Goal: Task Accomplishment & Management: Manage account settings

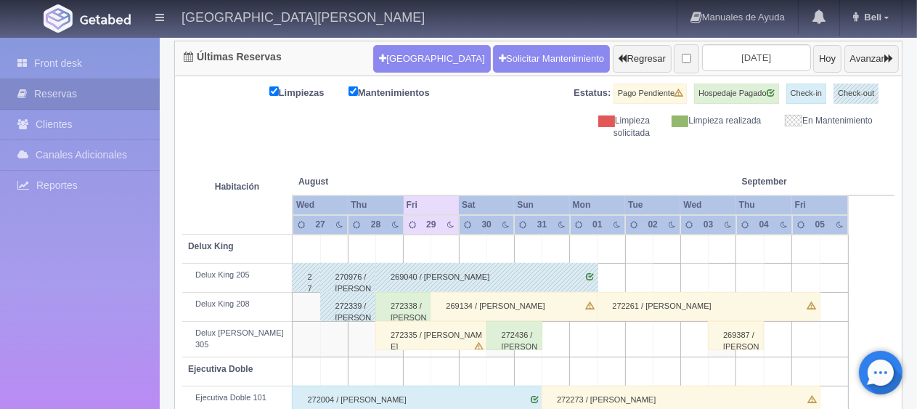
scroll to position [291, 0]
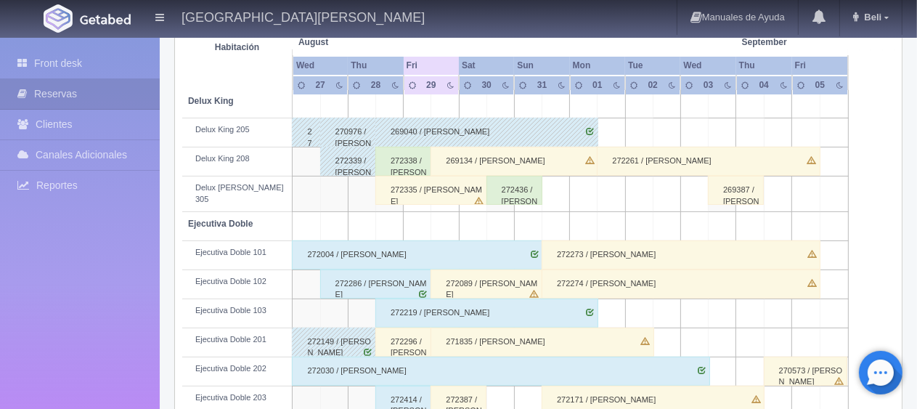
click at [415, 394] on div "272414 / Luisa Villaseñor" at bounding box center [403, 400] width 56 height 29
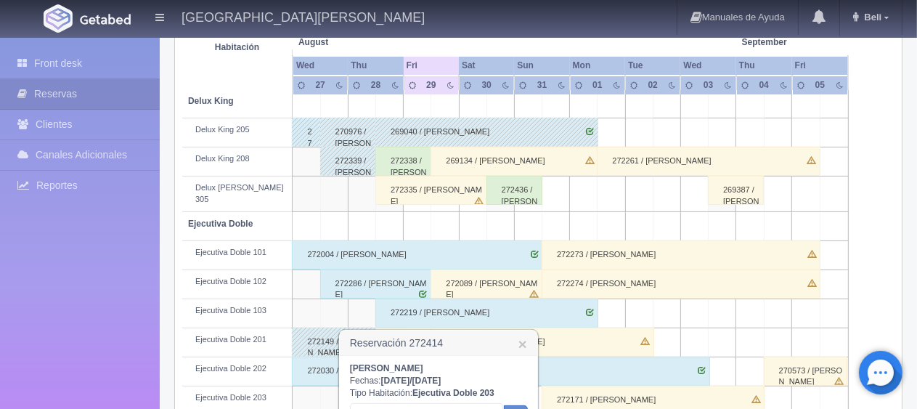
scroll to position [363, 0]
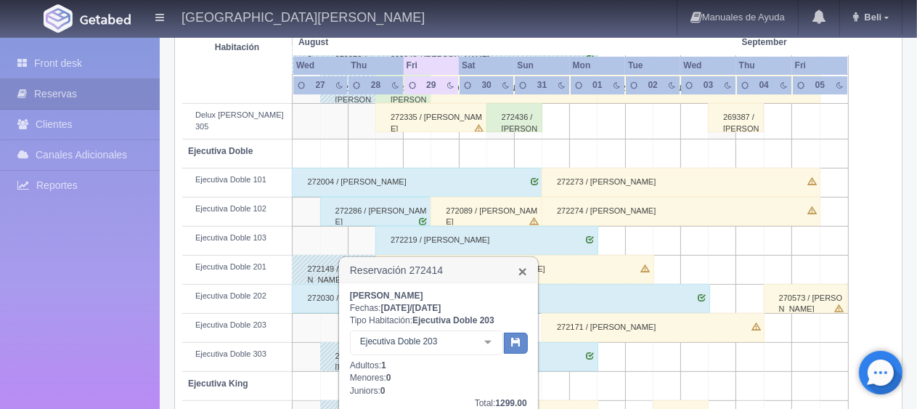
click at [520, 267] on link "×" at bounding box center [523, 271] width 9 height 15
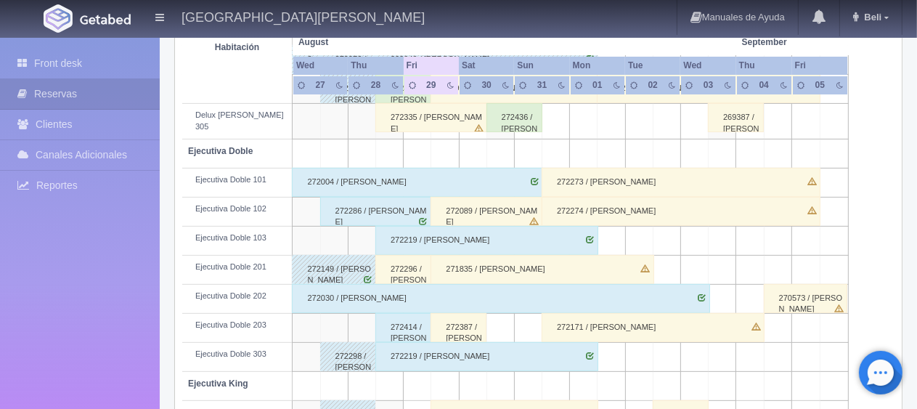
click at [460, 314] on div "272387 / [PERSON_NAME]" at bounding box center [459, 327] width 56 height 29
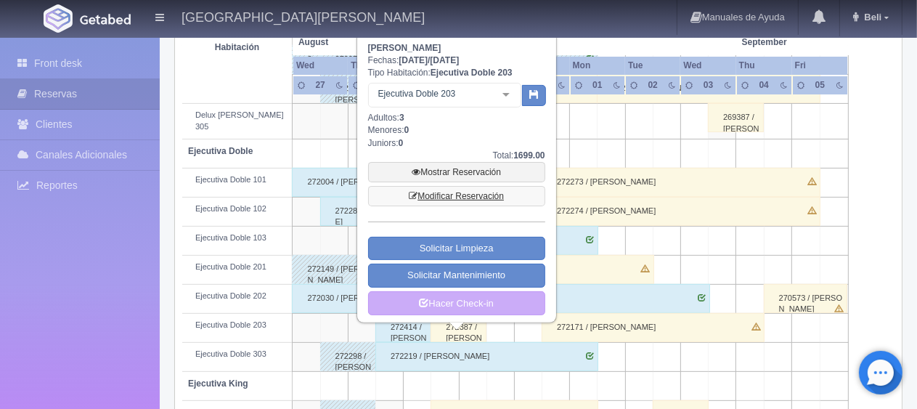
click at [474, 199] on link "Modificar Reservación" at bounding box center [456, 196] width 177 height 20
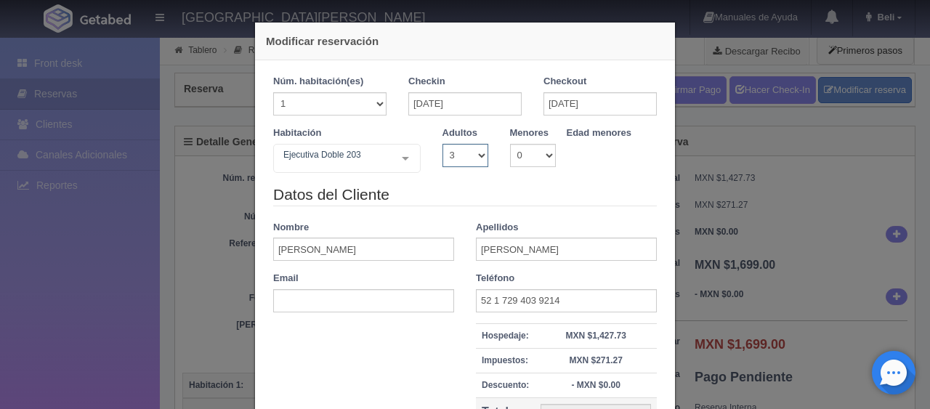
click at [458, 155] on select "1 2 3 4 5 6 7 8 9 10" at bounding box center [465, 155] width 46 height 23
select select "4"
click at [442, 144] on select "1 2 3 4 5 6 7 8 9 10" at bounding box center [465, 155] width 46 height 23
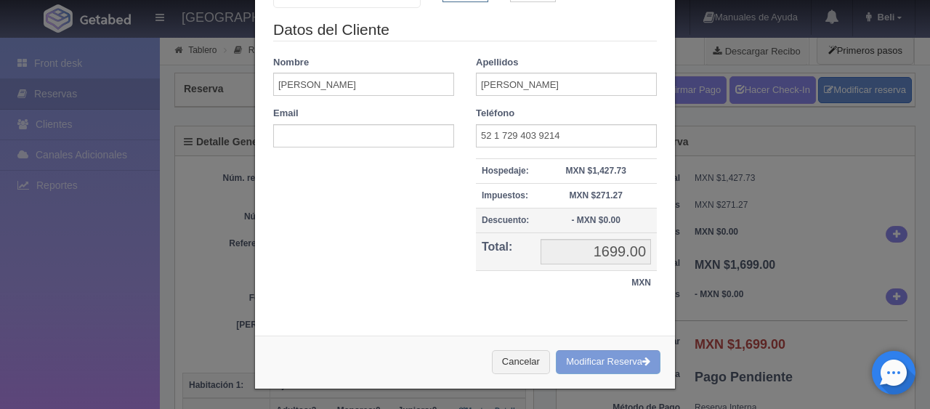
checkbox input "false"
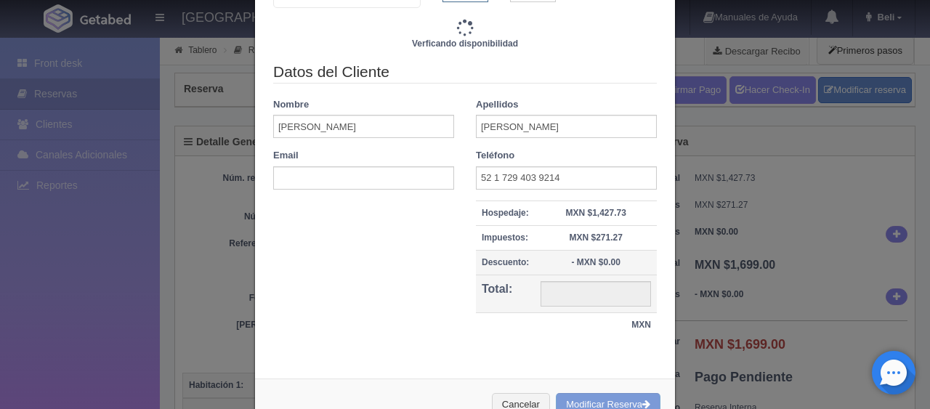
type input "1969.00"
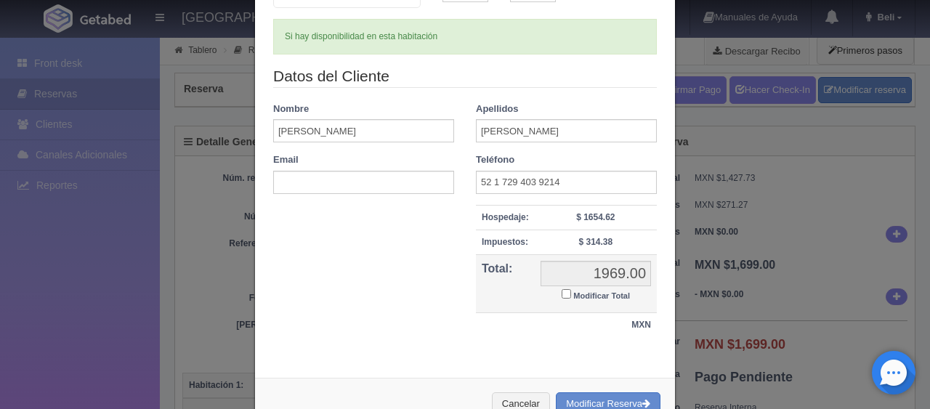
click at [598, 295] on small "Modificar Total" at bounding box center [601, 295] width 57 height 9
click at [571, 295] on input "Modificar Total" at bounding box center [565, 293] width 9 height 9
checkbox input "true"
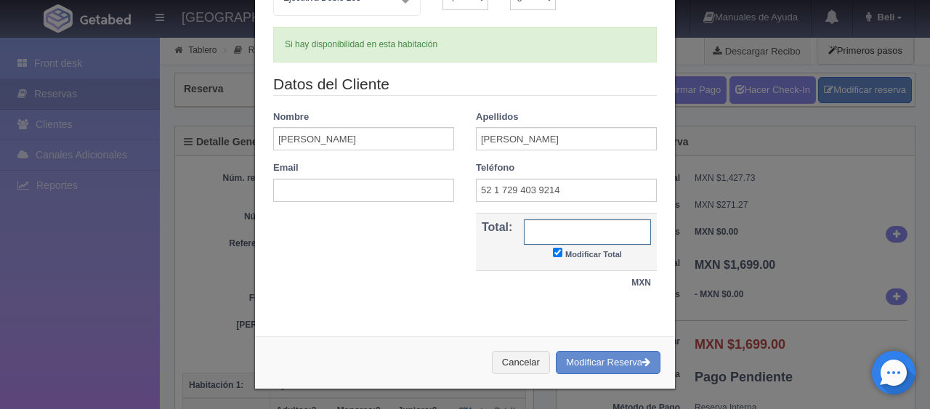
click at [587, 225] on input "text" at bounding box center [587, 231] width 127 height 25
click at [579, 227] on input "text" at bounding box center [587, 231] width 127 height 25
type input "1799"
drag, startPoint x: 622, startPoint y: 364, endPoint x: 540, endPoint y: 42, distance: 332.2
click at [622, 364] on button "Modificar Reserva" at bounding box center [608, 363] width 105 height 24
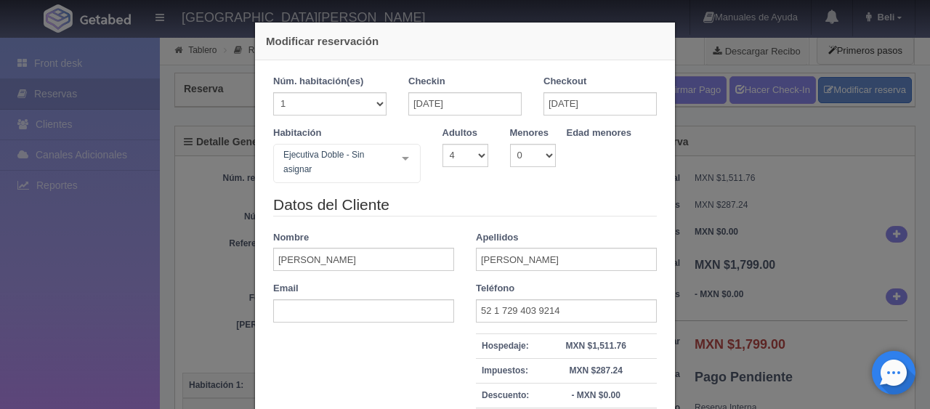
select select "4"
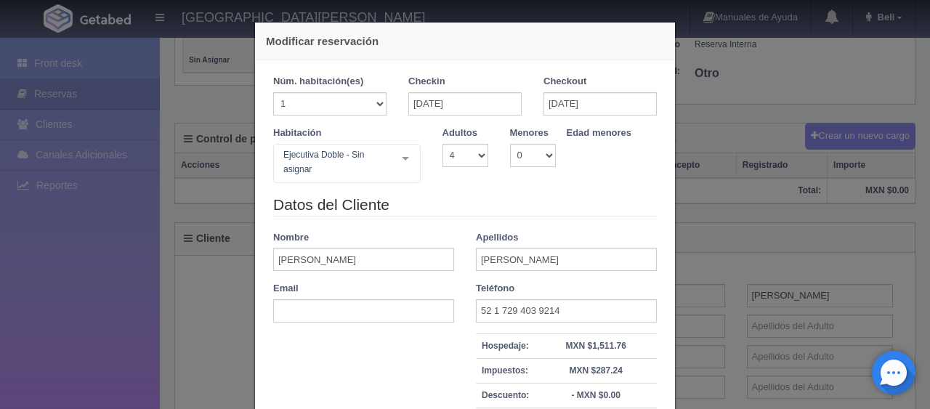
scroll to position [363, 0]
click at [837, 173] on div "Modificar reservación Núm. habitación(es) 1 2 3 4 5 6 7 8 9 10 11 12 13 14 15 1…" at bounding box center [465, 204] width 930 height 409
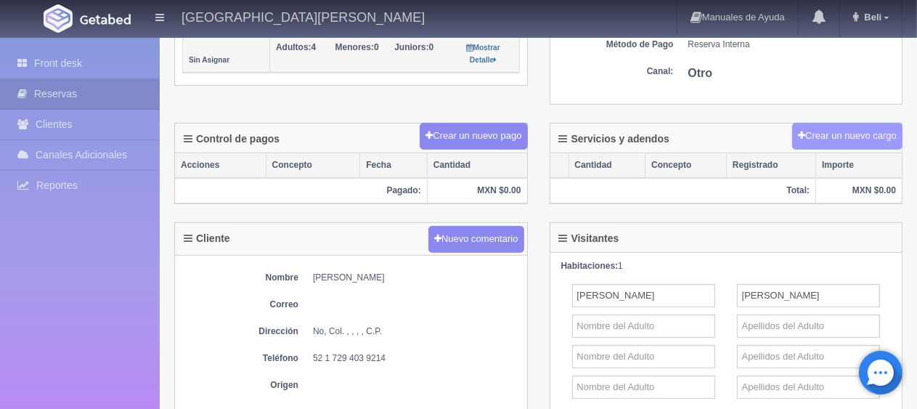
click at [848, 138] on button "Crear un nuevo cargo" at bounding box center [847, 136] width 110 height 27
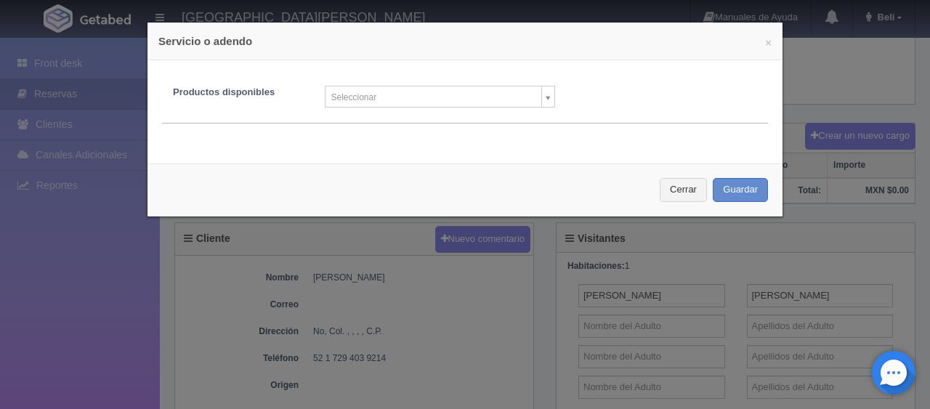
click at [406, 92] on body "[GEOGRAPHIC_DATA][PERSON_NAME] Manuales de Ayuda Actualizaciones recientes [GEO…" at bounding box center [465, 171] width 930 height 996
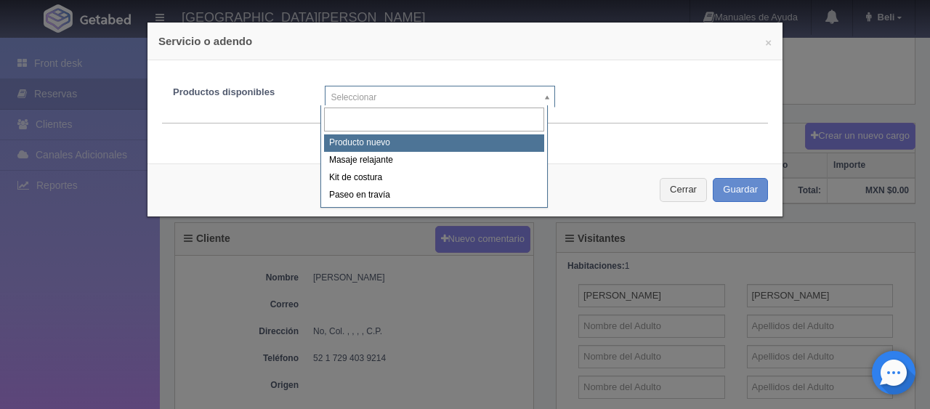
select select "0"
type input "1"
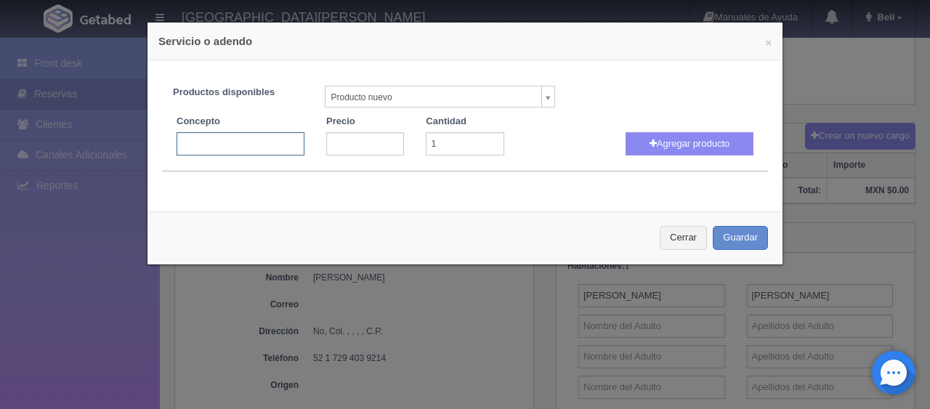
click at [230, 137] on input "text" at bounding box center [240, 143] width 128 height 23
type input "persona extra"
click at [365, 135] on input "number" at bounding box center [365, 143] width 78 height 23
click at [362, 144] on input "number" at bounding box center [365, 143] width 78 height 23
type input "200"
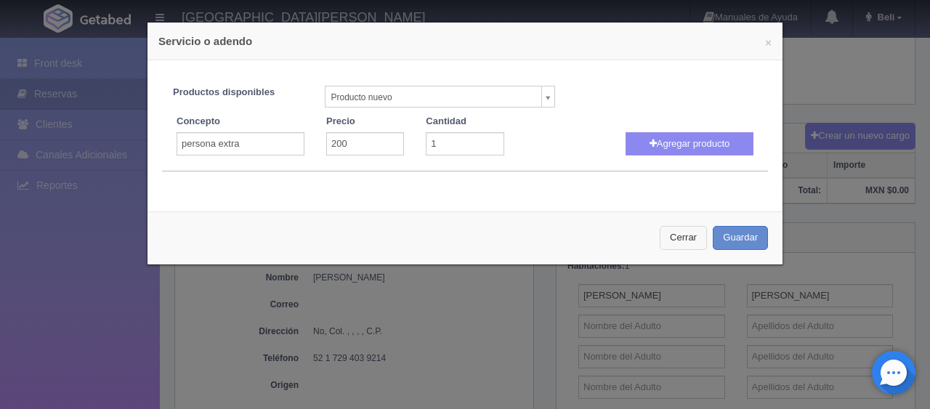
click at [659, 226] on button "Cerrar" at bounding box center [682, 238] width 47 height 24
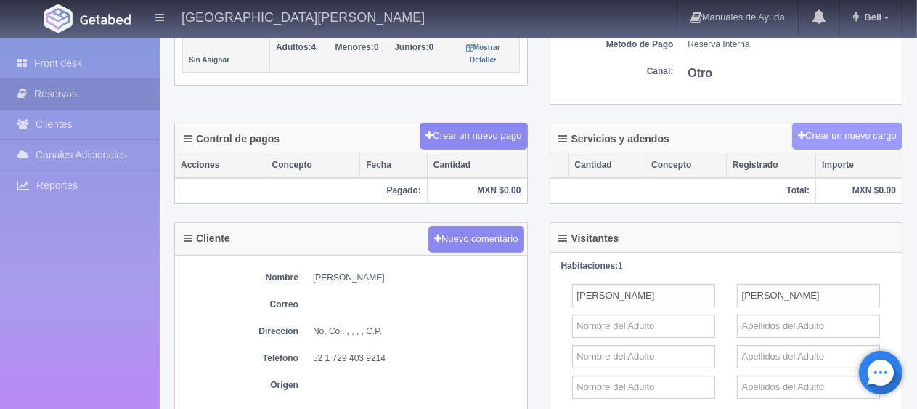
click at [814, 131] on button "Crear un nuevo cargo" at bounding box center [847, 136] width 110 height 27
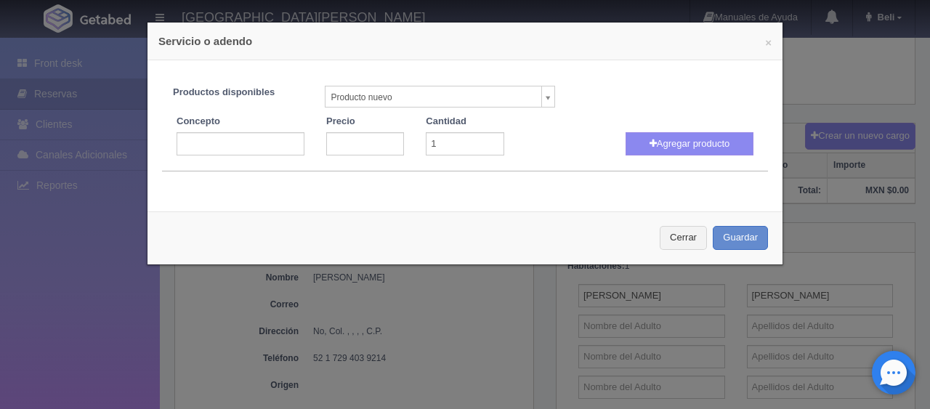
click at [273, 157] on div "Productos disponibles Producto nuevo Producto nuevo Masaje relajante Kit de cos…" at bounding box center [465, 123] width 606 height 97
click at [261, 147] on input "text" at bounding box center [240, 143] width 128 height 23
click at [344, 145] on input "number" at bounding box center [365, 143] width 78 height 23
type input "200"
click at [649, 141] on icon "button" at bounding box center [652, 143] width 7 height 9
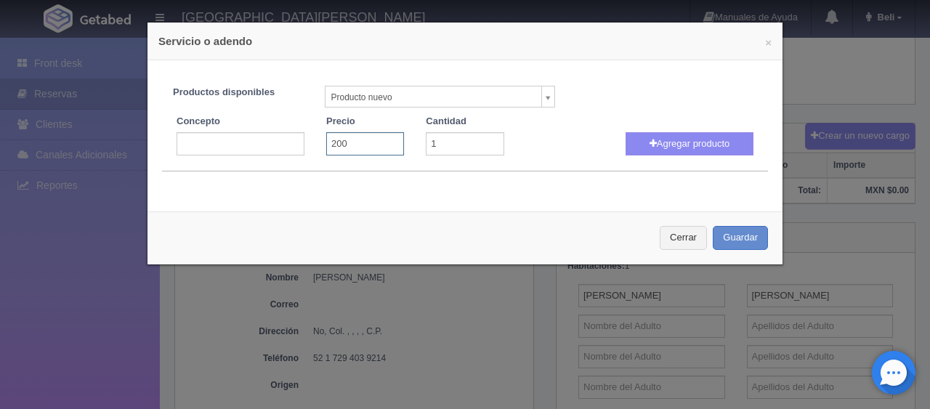
click at [346, 145] on input "200" at bounding box center [365, 143] width 78 height 23
click at [257, 150] on input "text" at bounding box center [240, 143] width 128 height 23
type input "persona extra"
click at [712, 147] on button "Agregar producto" at bounding box center [689, 143] width 128 height 23
select select
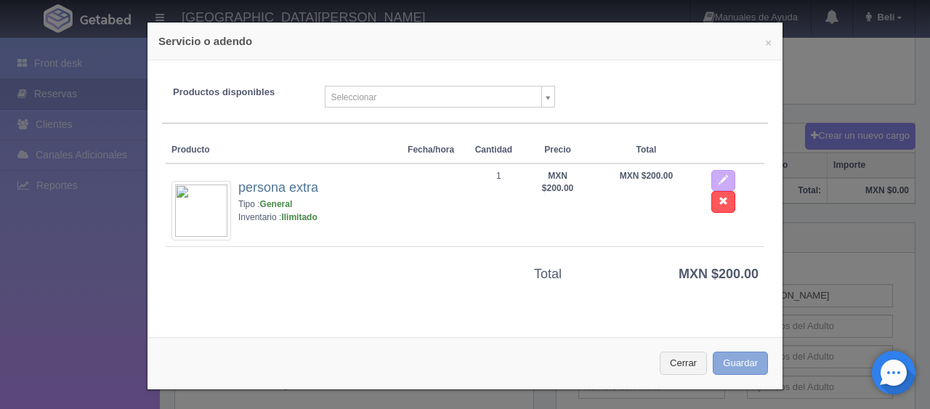
click at [730, 371] on button "Guardar" at bounding box center [739, 364] width 55 height 24
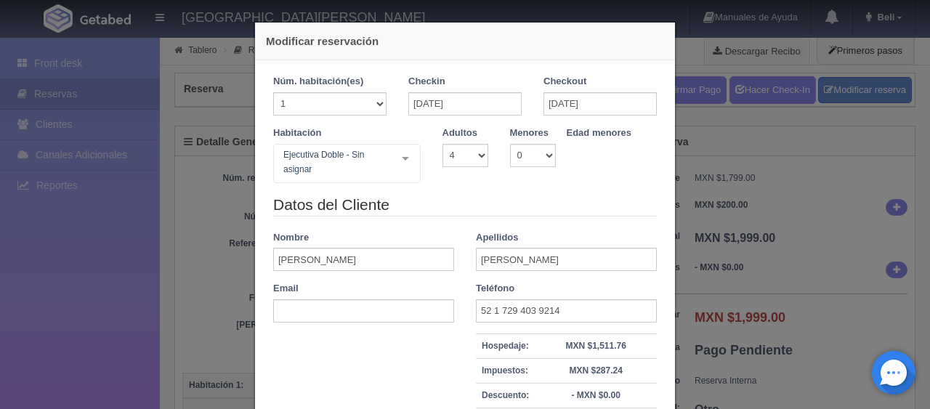
select select "4"
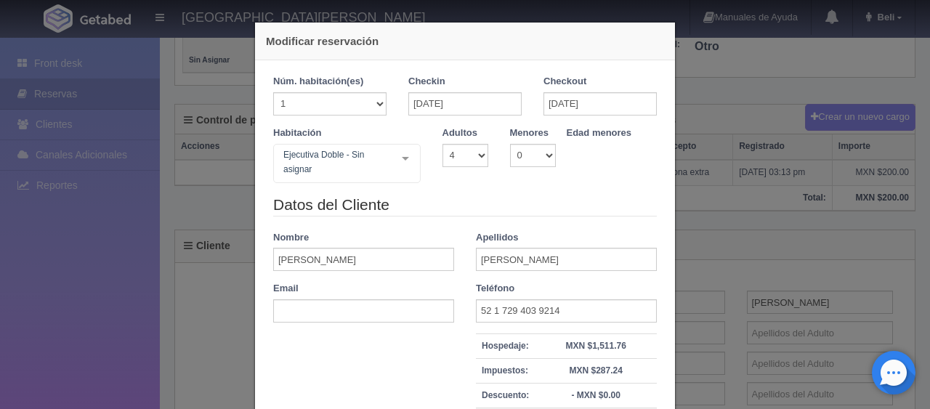
click at [758, 230] on div "Modificar reservación Núm. habitación(es) 1 2 3 4 5 6 7 8 9 10 11 12 13 14 15 1…" at bounding box center [465, 204] width 930 height 409
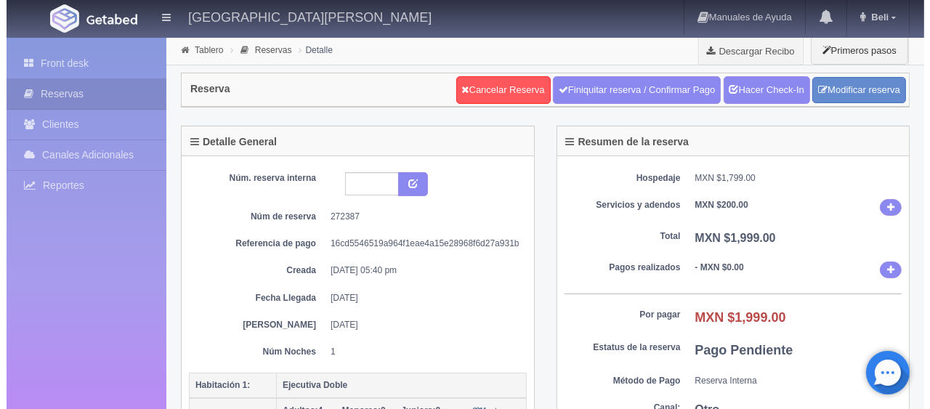
scroll to position [291, 0]
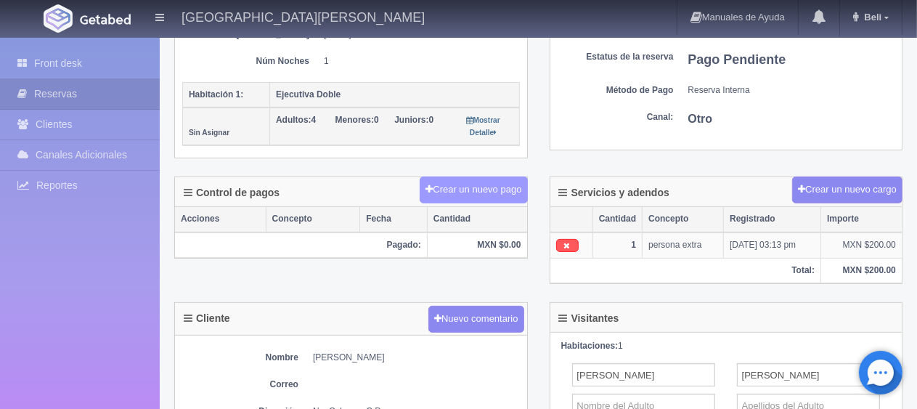
click at [497, 184] on button "Crear un nuevo pago" at bounding box center [473, 189] width 107 height 27
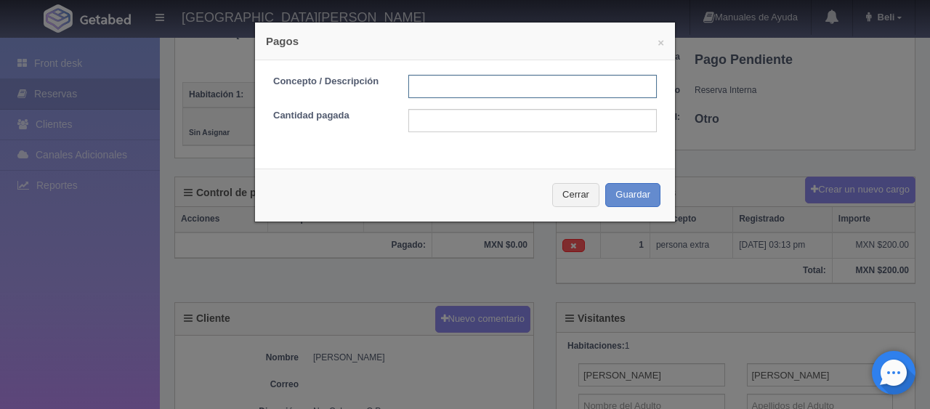
click at [476, 86] on input "text" at bounding box center [532, 86] width 248 height 23
type input "pago en efectivo"
click at [484, 108] on form "Concepto / Descripción pago en efectivo Cantidad pagada" at bounding box center [464, 103] width 383 height 57
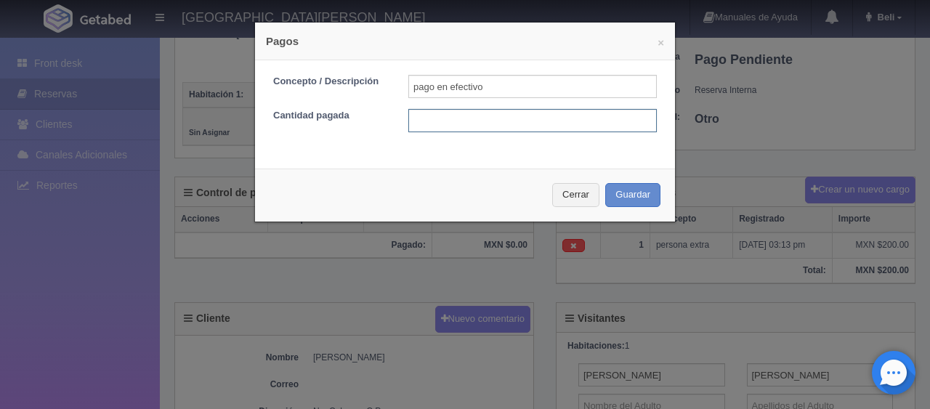
click at [490, 116] on input "text" at bounding box center [532, 120] width 248 height 23
type input "1999"
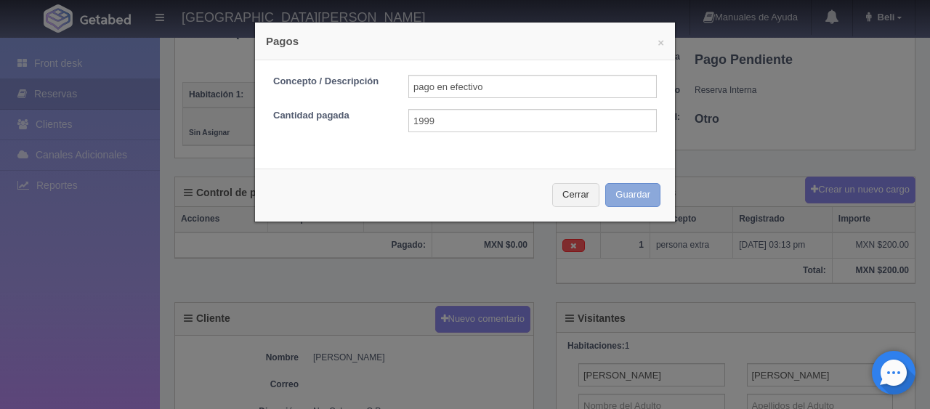
click at [622, 187] on button "Guardar" at bounding box center [632, 195] width 55 height 24
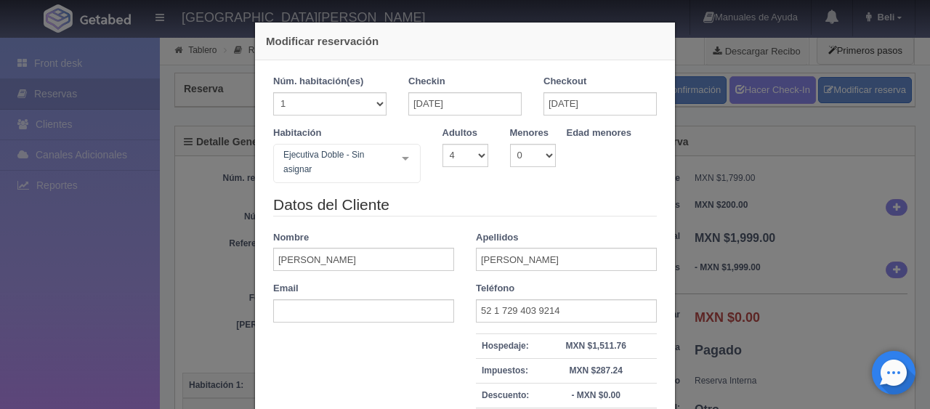
select select "4"
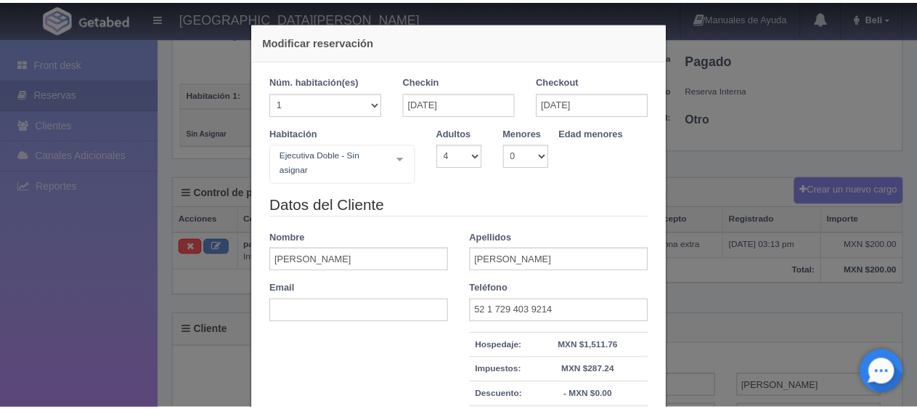
scroll to position [291, 0]
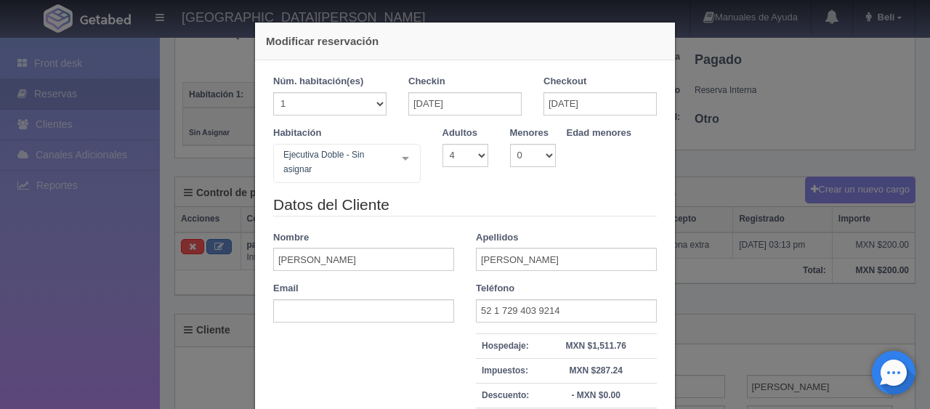
click at [715, 172] on div "Modificar reservación Núm. habitación(es) 1 2 3 4 5 6 7 8 9 10 11 12 13 14 15 1…" at bounding box center [465, 204] width 930 height 409
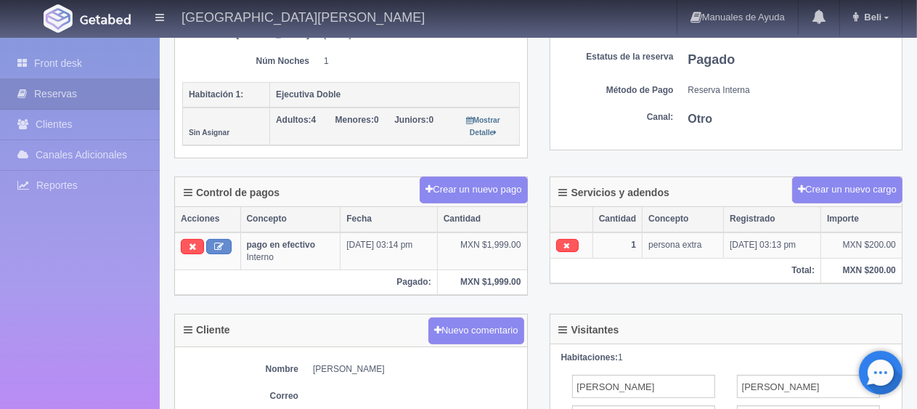
scroll to position [0, 0]
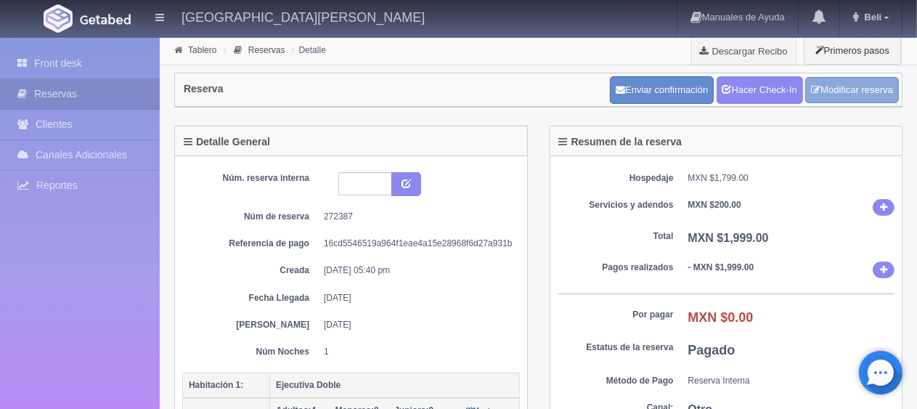
click at [811, 94] on icon at bounding box center [815, 89] width 9 height 9
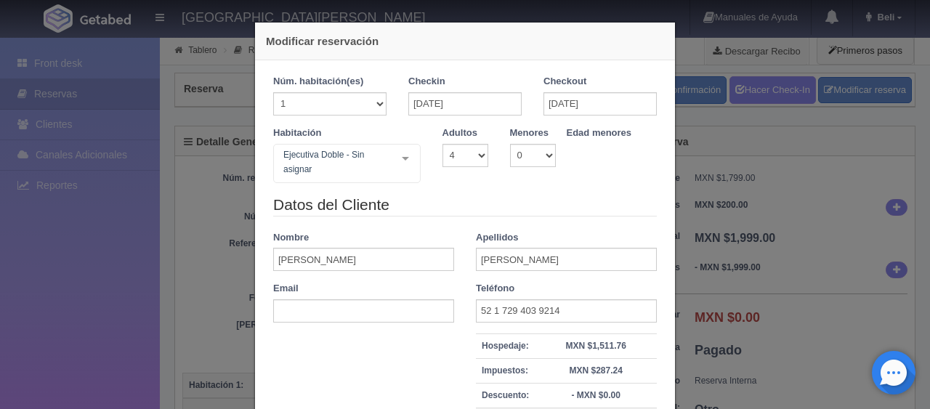
click at [796, 192] on div "Modificar reservación Núm. habitación(es) 1 2 3 4 5 6 7 8 9 10 11 12 13 14 15 1…" at bounding box center [465, 204] width 930 height 409
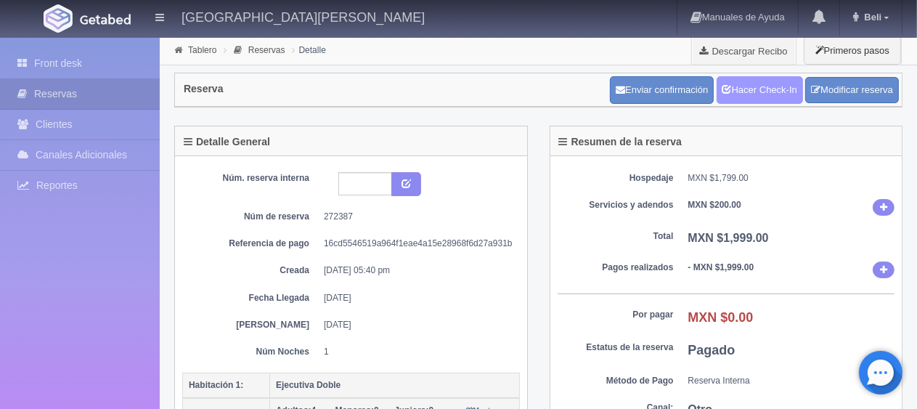
click at [782, 92] on link "Hacer Check-In" at bounding box center [760, 90] width 86 height 28
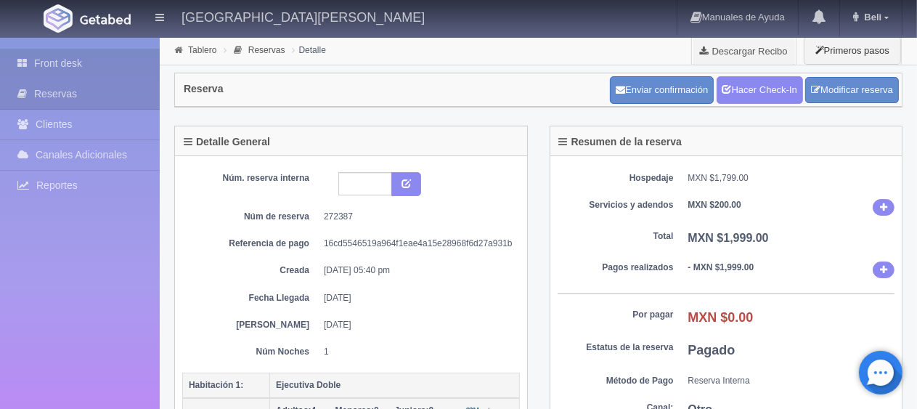
click at [81, 63] on link "Front desk" at bounding box center [80, 64] width 160 height 30
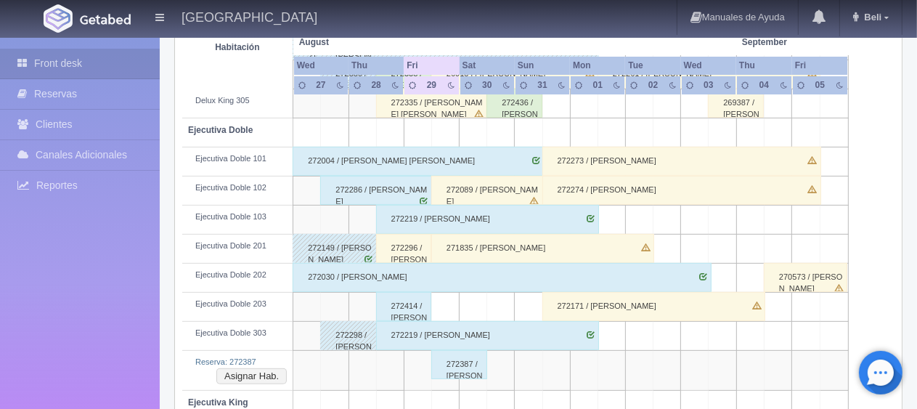
scroll to position [813, 0]
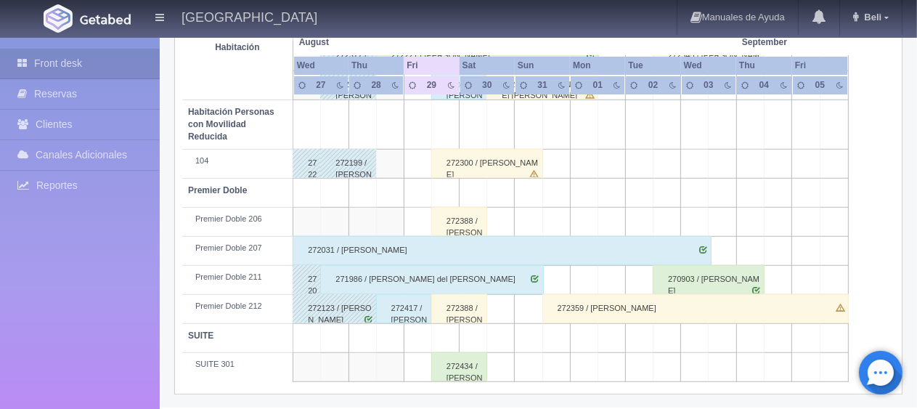
click at [447, 301] on div "272388 / [PERSON_NAME]" at bounding box center [459, 308] width 56 height 29
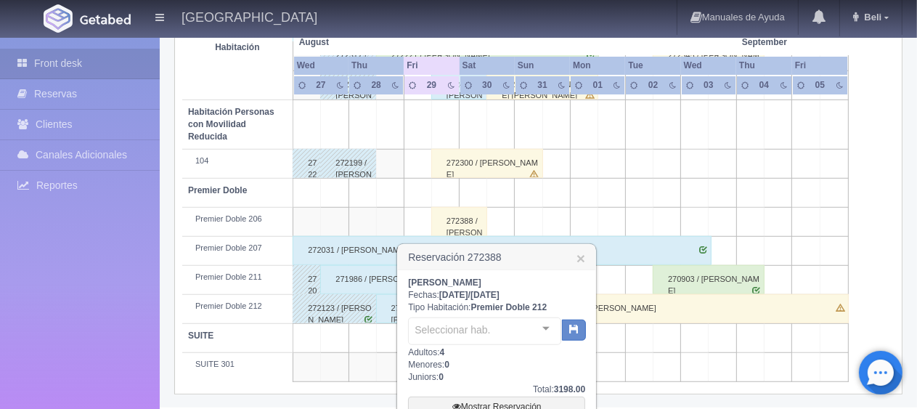
click at [448, 301] on div "[PERSON_NAME] Fechas: [DATE] / [DATE] Tipo Habitación: Premier Doble 212 Selecc…" at bounding box center [496, 414] width 177 height 274
click at [453, 312] on div "Elsa Mondragón Cruz Fechas: 2025-08-29 / 2025-08-30 Tipo Habitación: Premier Do…" at bounding box center [496, 414] width 177 height 274
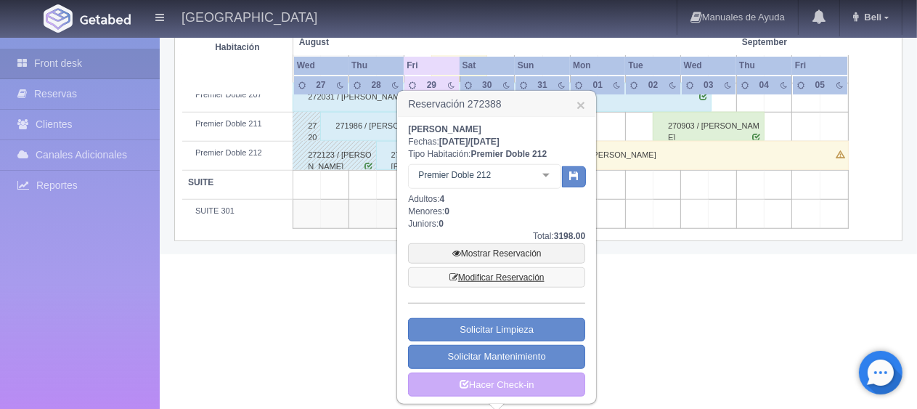
click at [521, 276] on link "Modificar Reservación" at bounding box center [496, 277] width 177 height 20
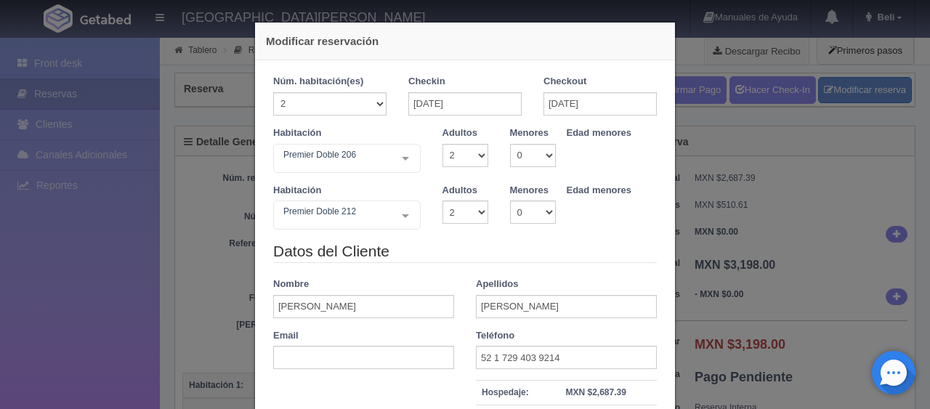
select select "2"
click at [465, 161] on select "1 2 3 4 5 6 7 8 9 10" at bounding box center [465, 155] width 46 height 23
select select "4"
click at [442, 144] on select "1 2 3 4 5 6 7 8 9 10" at bounding box center [465, 155] width 46 height 23
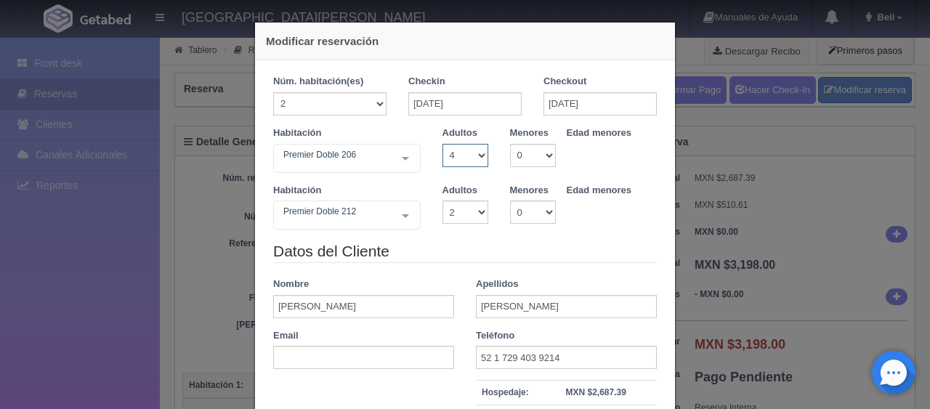
checkbox input "false"
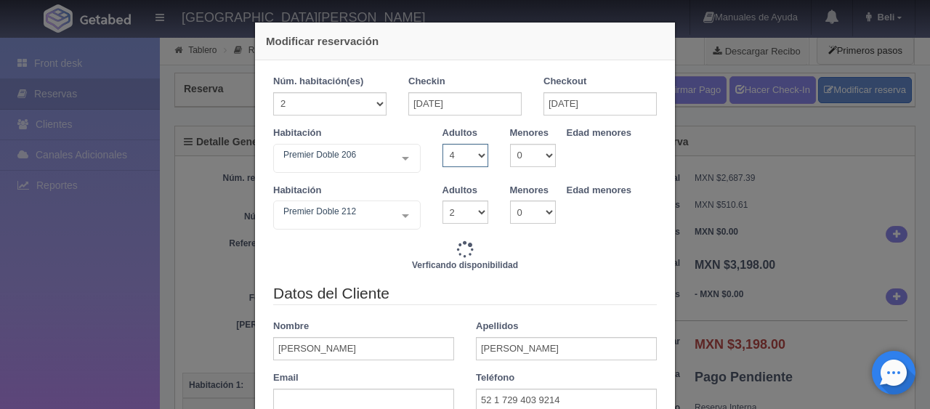
type input "3798.00"
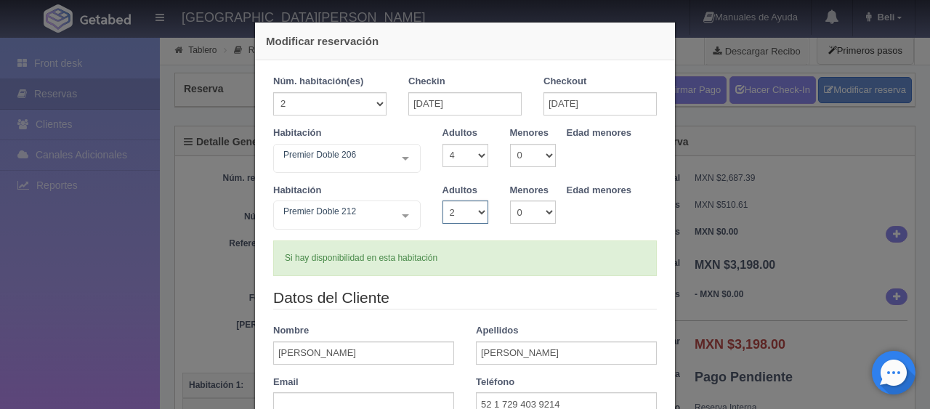
click at [466, 216] on select "1 2 3 4 5 6 7 8 9 10" at bounding box center [465, 211] width 46 height 23
click at [535, 280] on form "Núm. habitación(es) 1 2 3 4 5 6 7 8 9 10 11 12 13 14 15 16 17 18 19 20 Checkin …" at bounding box center [464, 324] width 383 height 499
click at [511, 263] on div "Si hay disponibilidad en esta habitación" at bounding box center [464, 258] width 383 height 36
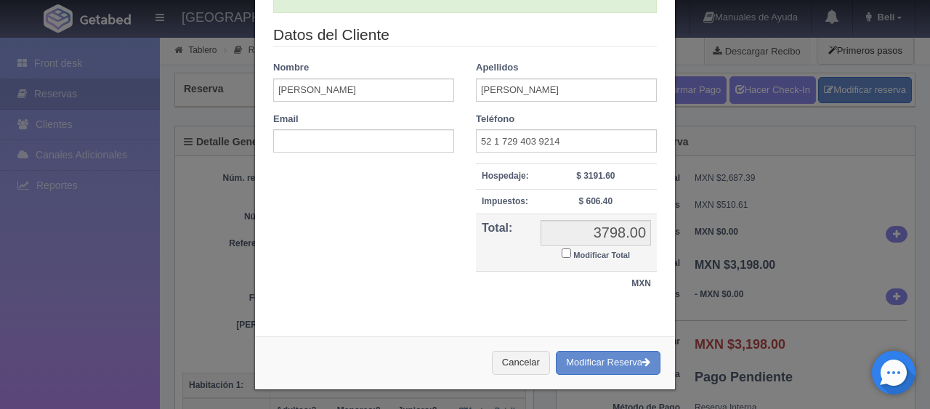
click at [580, 251] on small "Modificar Total" at bounding box center [601, 255] width 57 height 9
click at [571, 249] on input "Modificar Total" at bounding box center [565, 252] width 9 height 9
checkbox input "true"
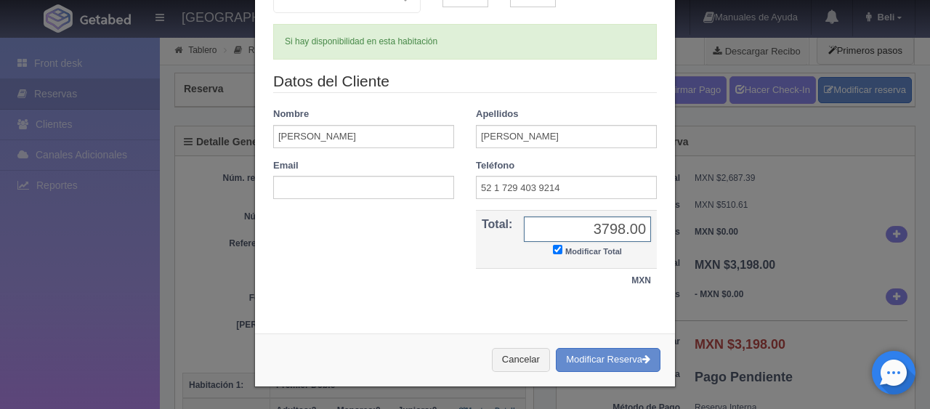
scroll to position [214, 0]
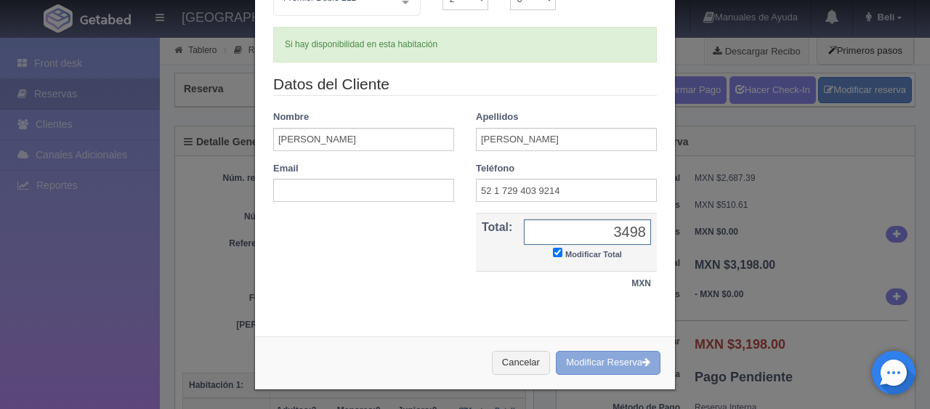
type input "3498"
click at [618, 367] on button "Modificar Reserva" at bounding box center [608, 363] width 105 height 24
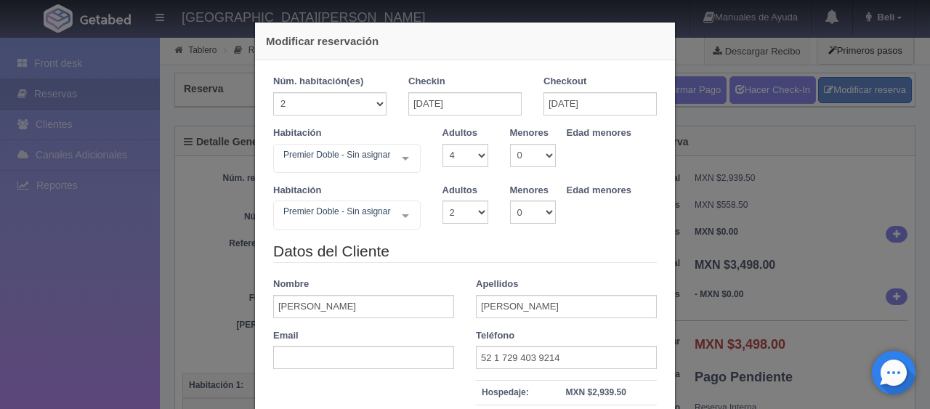
select select "4"
select select "2"
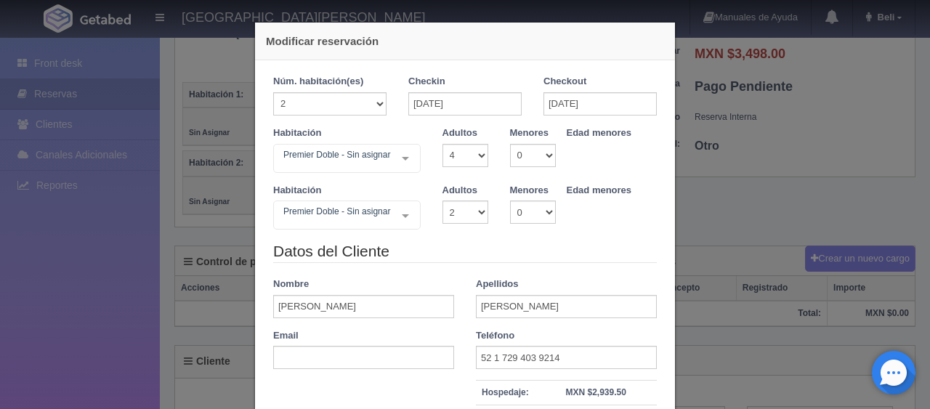
click at [799, 267] on div "Modificar reservación Núm. habitación(es) 1 2 3 4 5 6 7 8 9 10 11 12 13 14 15 1…" at bounding box center [465, 204] width 930 height 409
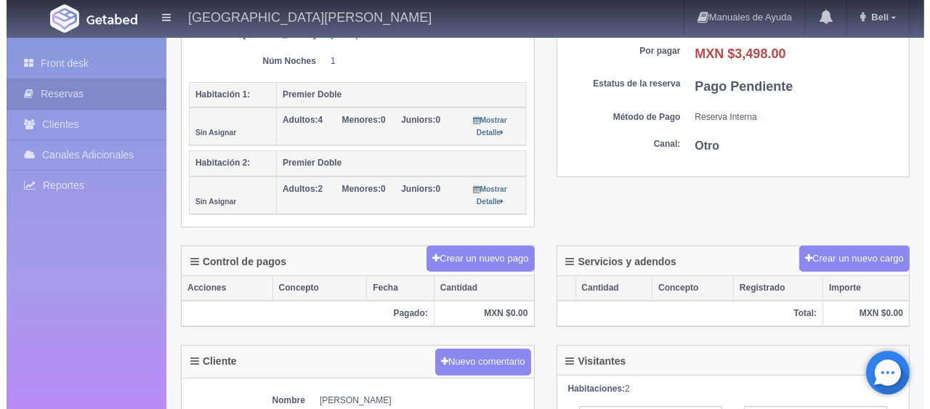
scroll to position [436, 0]
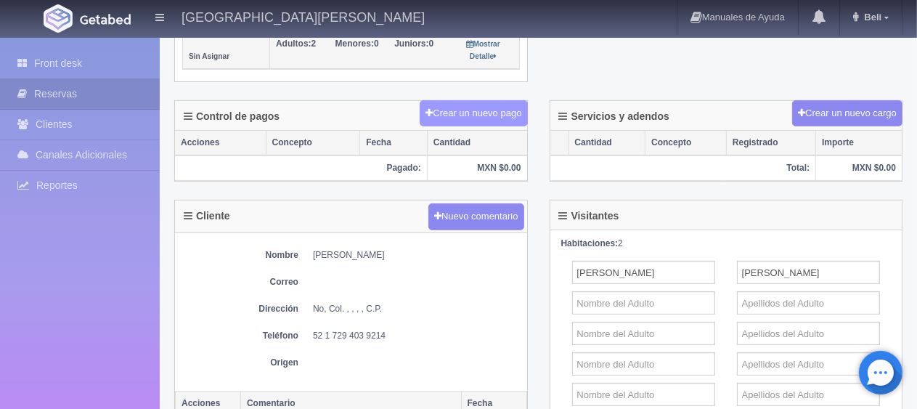
click at [456, 102] on button "Crear un nuevo pago" at bounding box center [473, 113] width 107 height 27
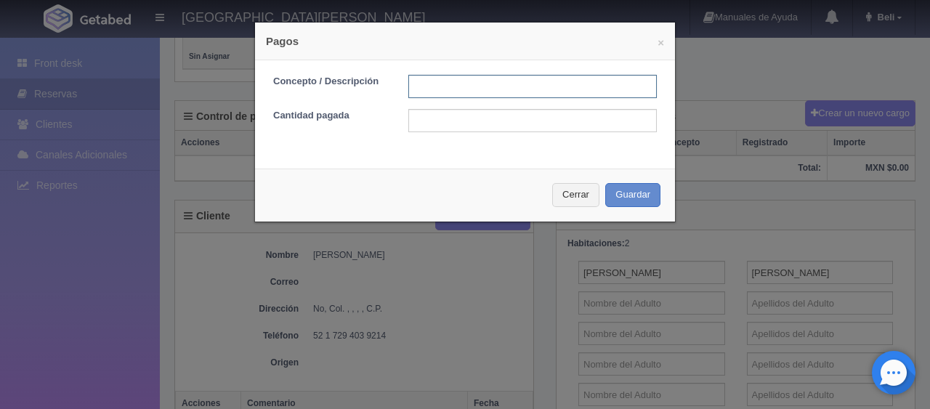
click at [482, 86] on input "text" at bounding box center [532, 86] width 248 height 23
type input "pago en efectivo"
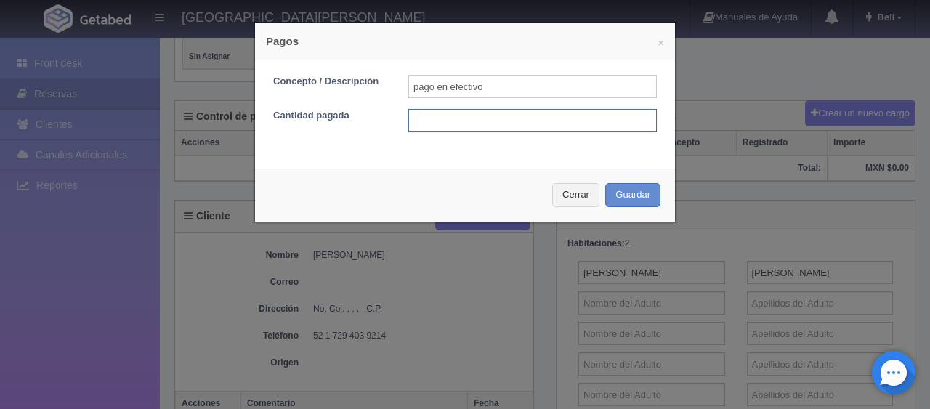
drag, startPoint x: 545, startPoint y: 123, endPoint x: 561, endPoint y: 152, distance: 32.2
click at [545, 123] on input "text" at bounding box center [532, 120] width 248 height 23
click at [571, 195] on button "Cerrar" at bounding box center [575, 195] width 47 height 24
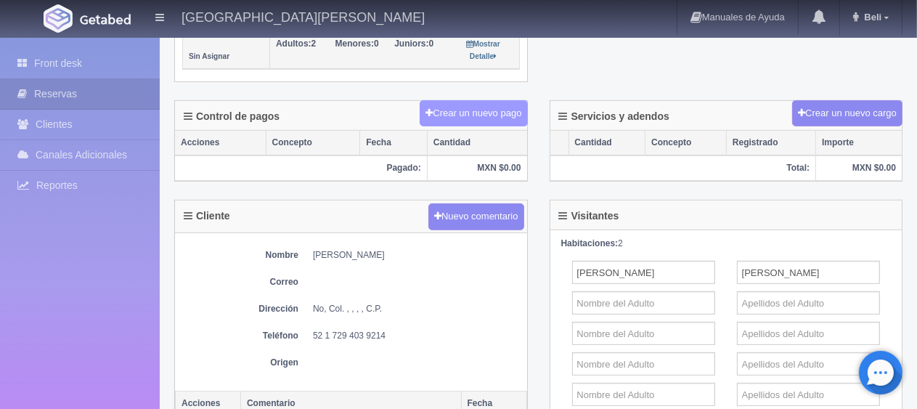
click at [490, 100] on button "Crear un nuevo pago" at bounding box center [473, 113] width 107 height 27
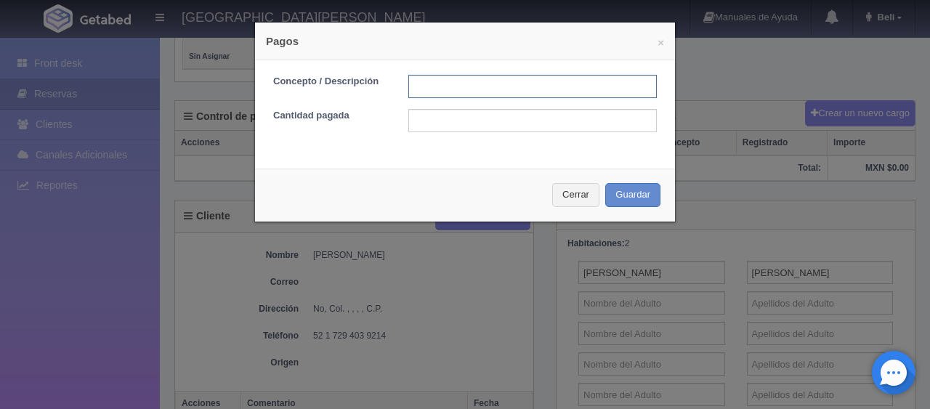
click at [546, 82] on input "text" at bounding box center [532, 86] width 248 height 23
type input "pago en efectivo"
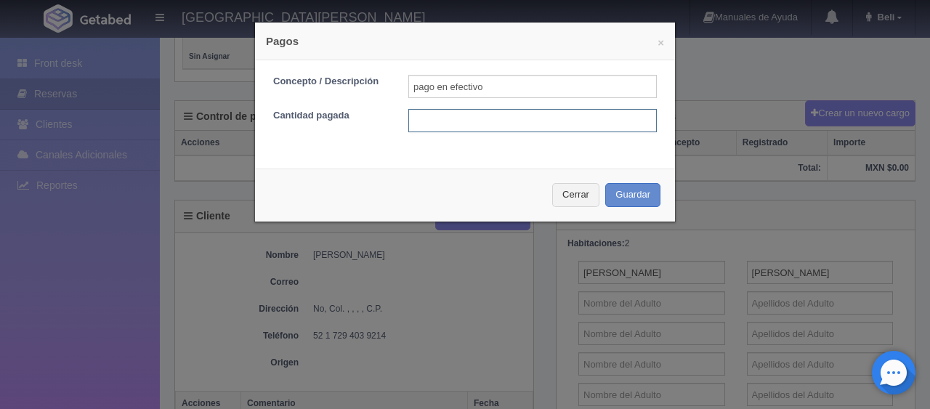
click at [593, 122] on input "text" at bounding box center [532, 120] width 248 height 23
type input "3498"
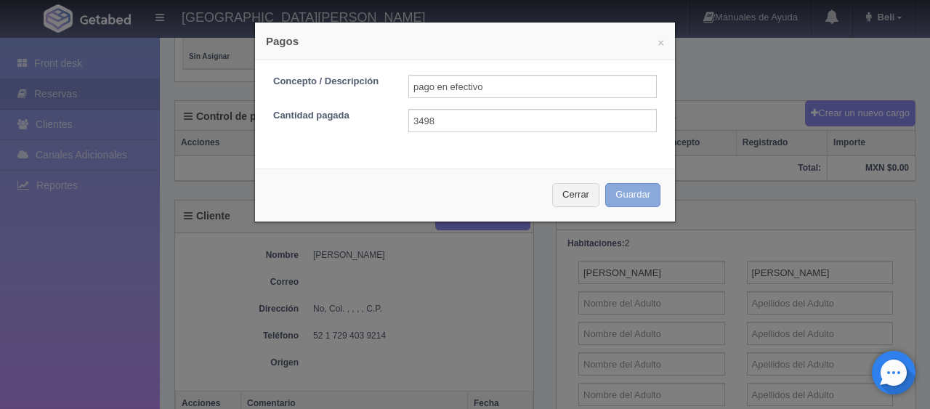
click at [610, 187] on button "Guardar" at bounding box center [632, 195] width 55 height 24
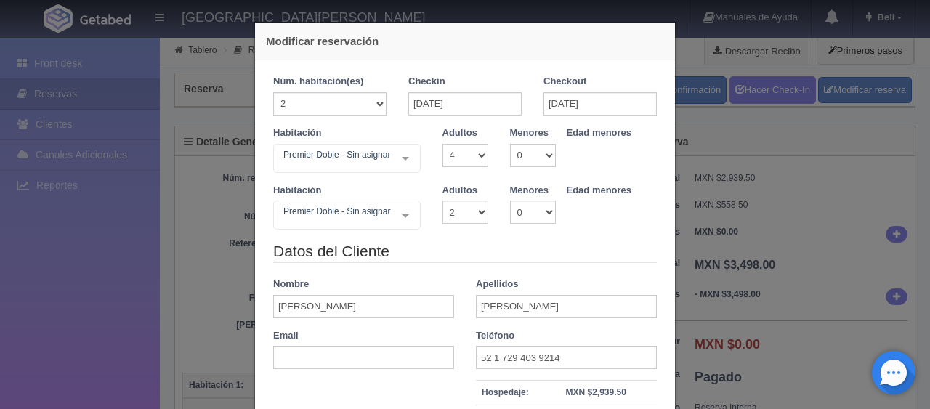
select select "4"
select select "2"
click at [195, 177] on div "Modificar reservación Núm. habitación(es) 1 2 3 4 5 6 7 8 9 10 11 12 13 14 15 1…" at bounding box center [465, 204] width 930 height 409
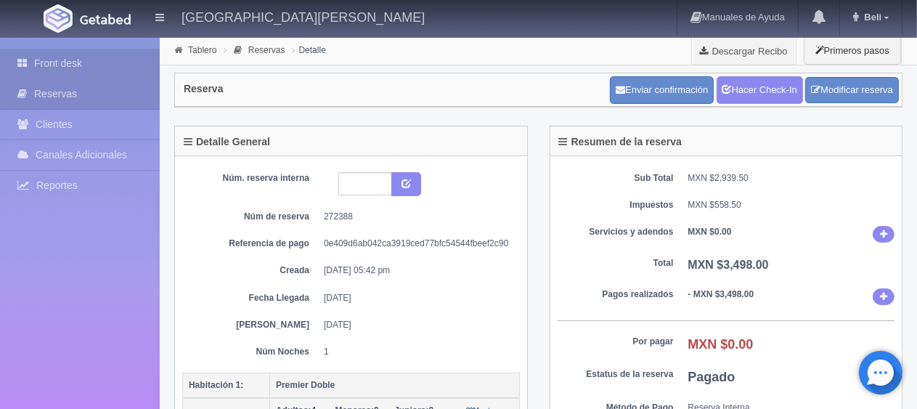
click at [75, 61] on link "Front desk" at bounding box center [80, 64] width 160 height 30
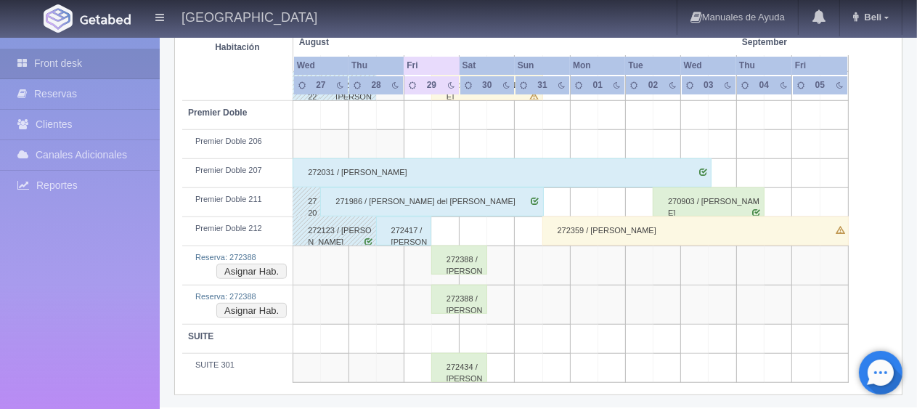
scroll to position [746, 0]
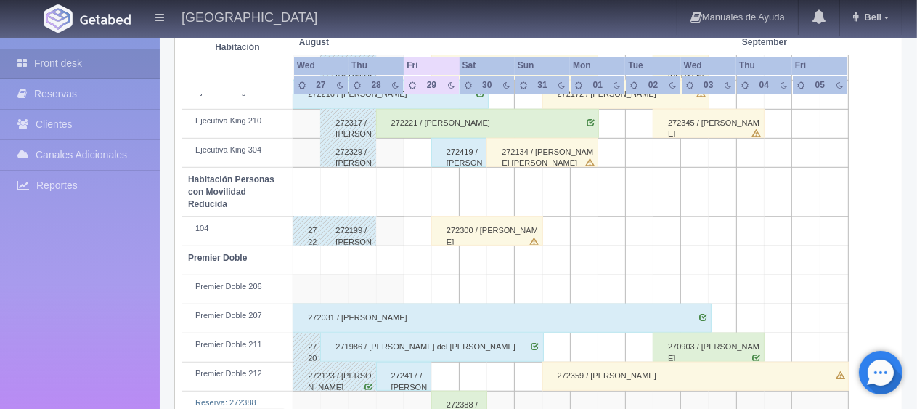
click at [452, 146] on div "272419 / [PERSON_NAME]" at bounding box center [459, 152] width 56 height 29
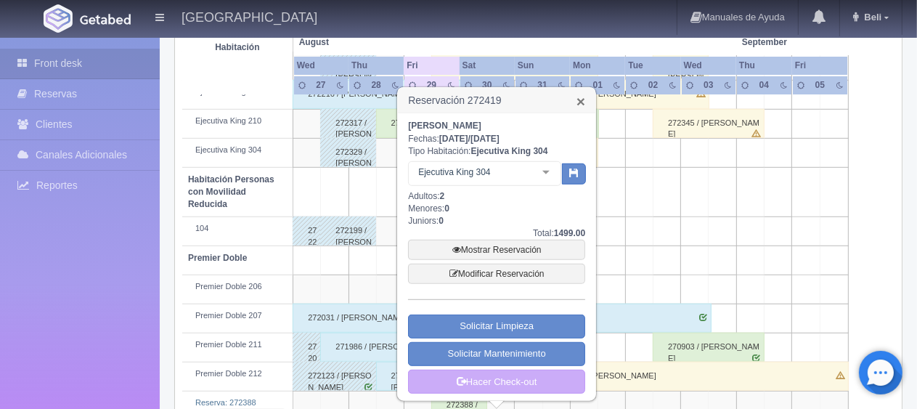
click at [578, 105] on link "×" at bounding box center [581, 101] width 9 height 15
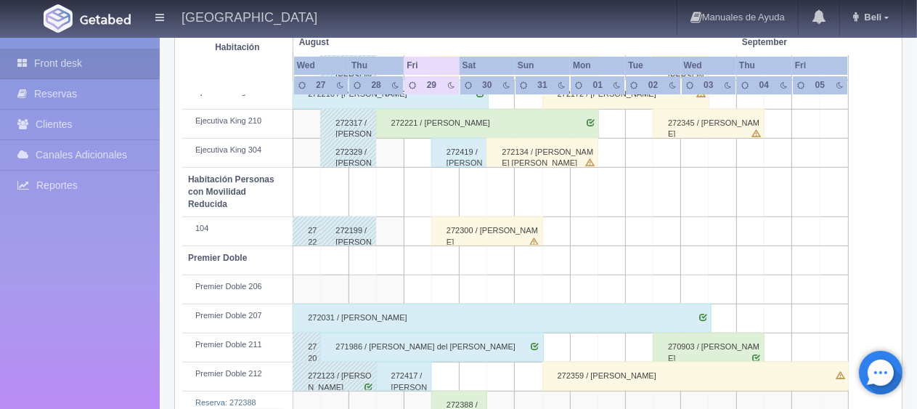
scroll to position [601, 0]
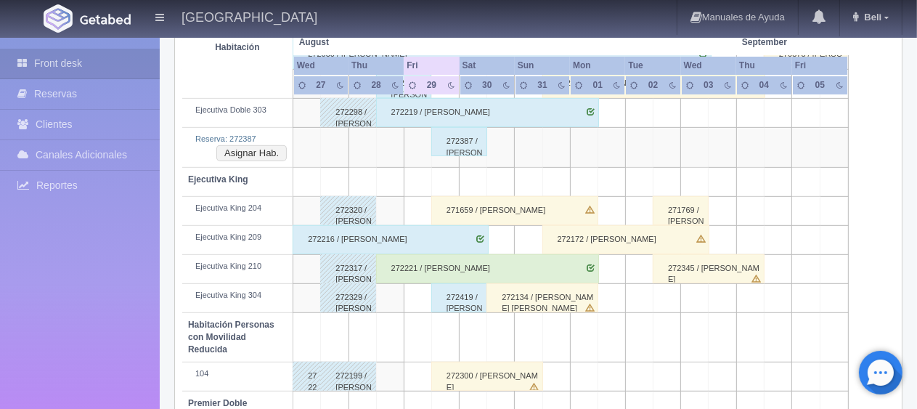
click at [462, 295] on div "272419 / [PERSON_NAME]" at bounding box center [459, 297] width 56 height 29
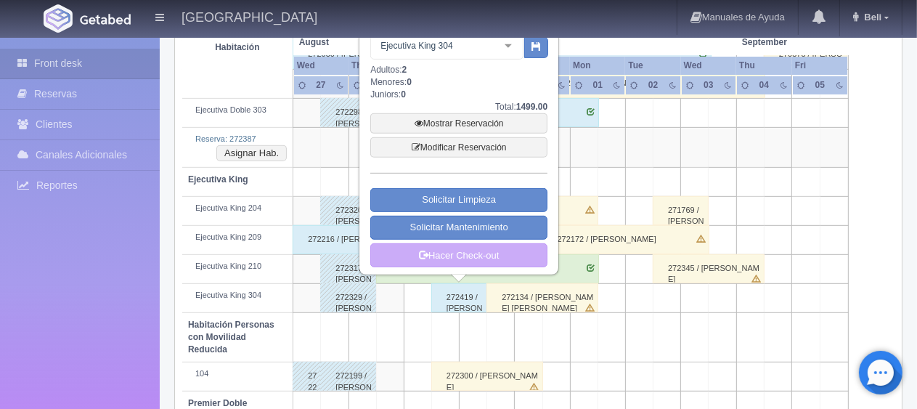
scroll to position [528, 0]
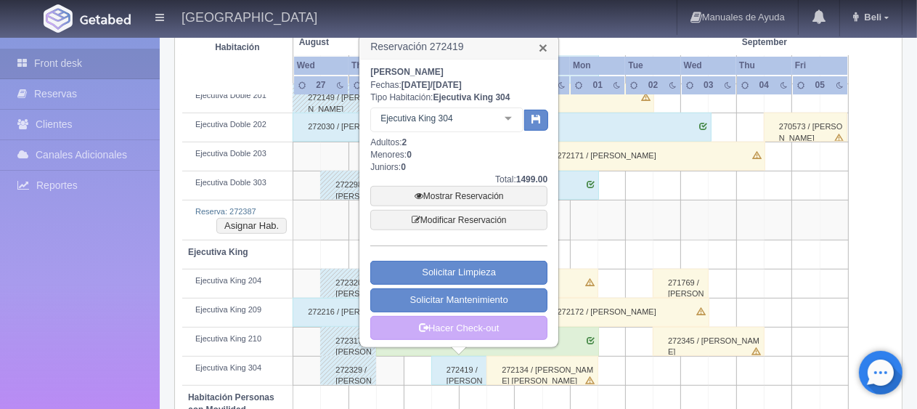
click at [544, 48] on link "×" at bounding box center [543, 47] width 9 height 15
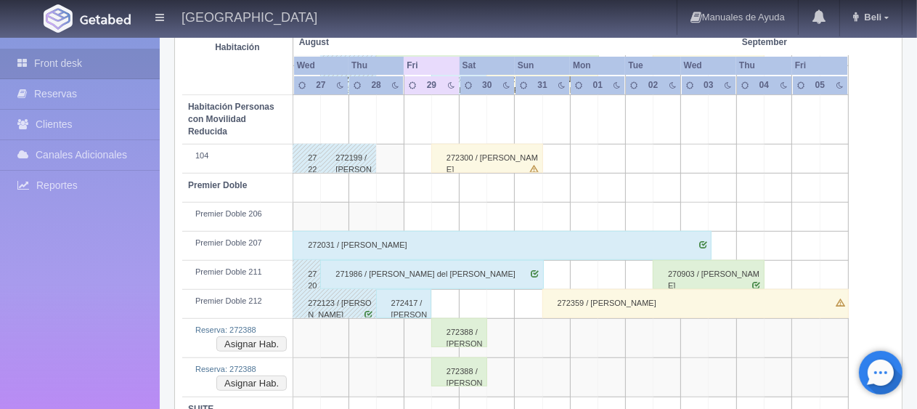
scroll to position [891, 0]
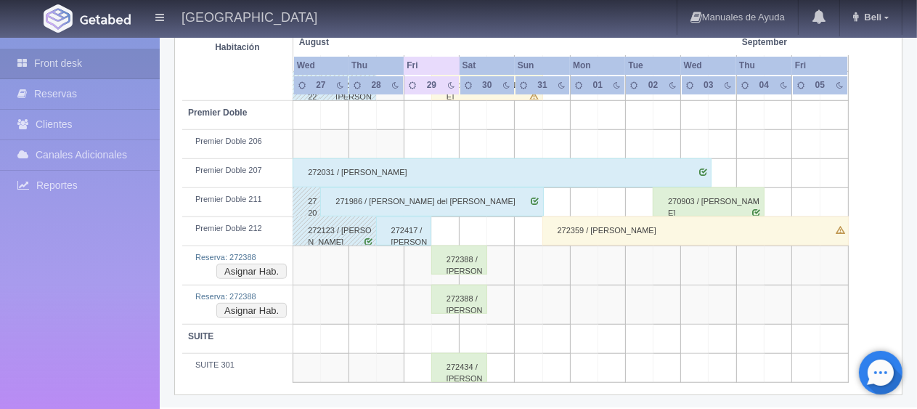
click at [465, 260] on div "272388 / [PERSON_NAME]" at bounding box center [459, 259] width 56 height 29
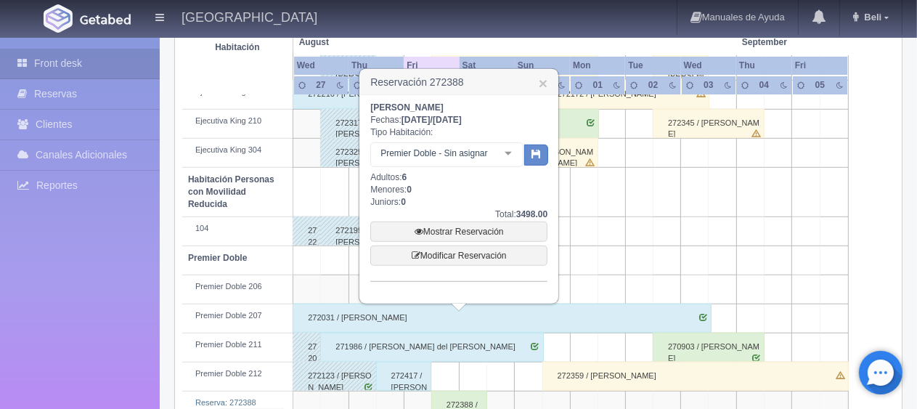
scroll to position [819, 0]
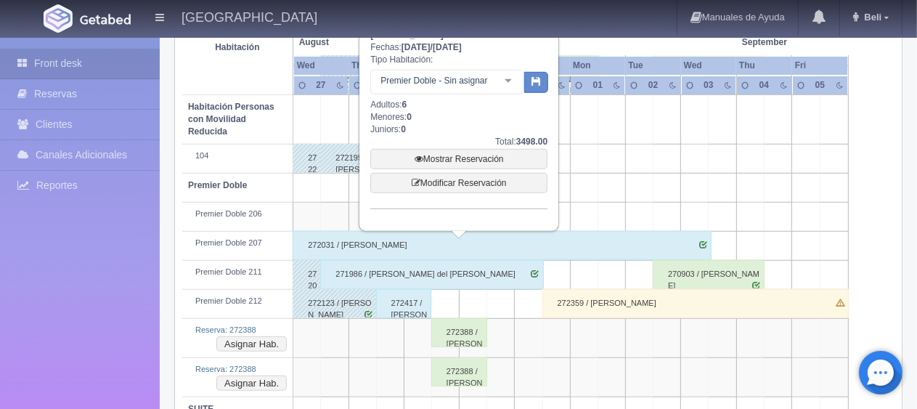
click at [418, 300] on div "272417 / [PERSON_NAME] ." at bounding box center [404, 303] width 56 height 29
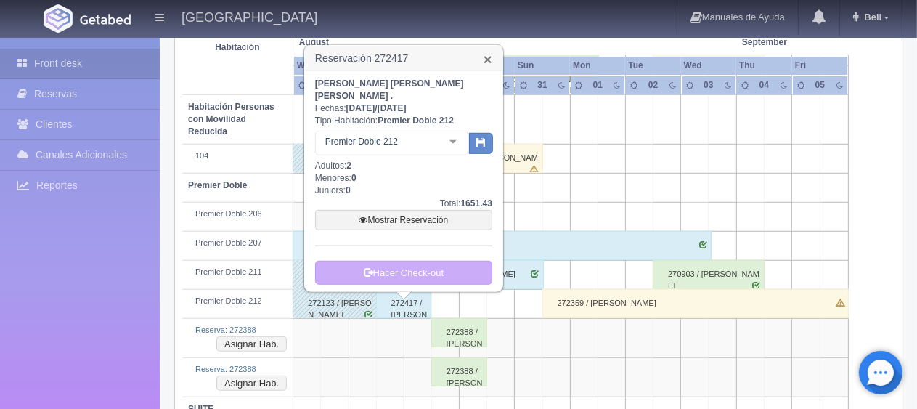
click at [490, 59] on link "×" at bounding box center [488, 59] width 9 height 15
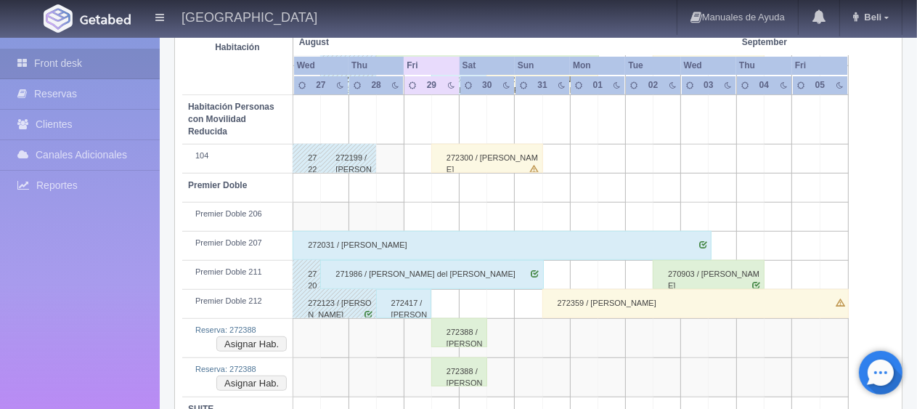
scroll to position [891, 0]
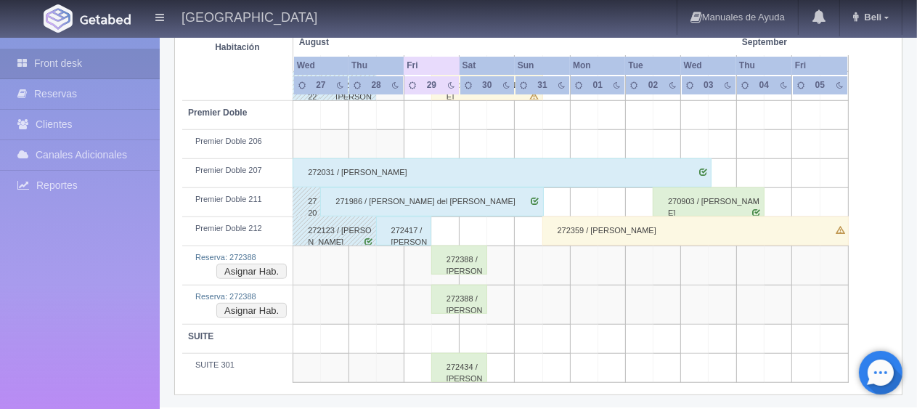
click at [420, 232] on div "272417 / [PERSON_NAME] ." at bounding box center [404, 230] width 56 height 29
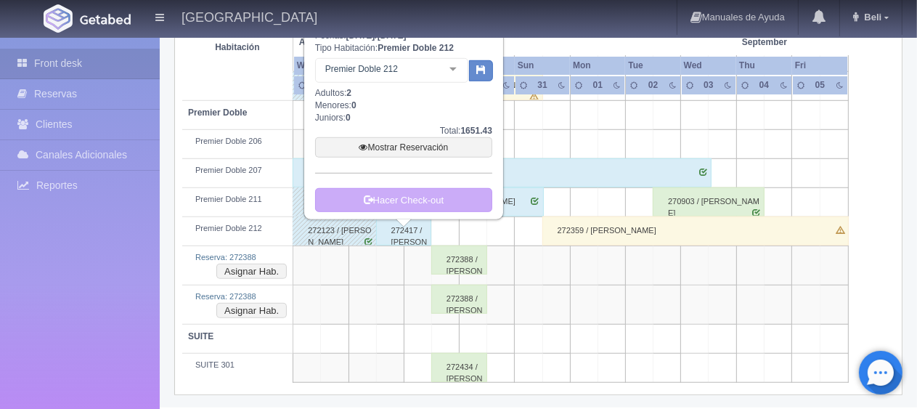
scroll to position [746, 0]
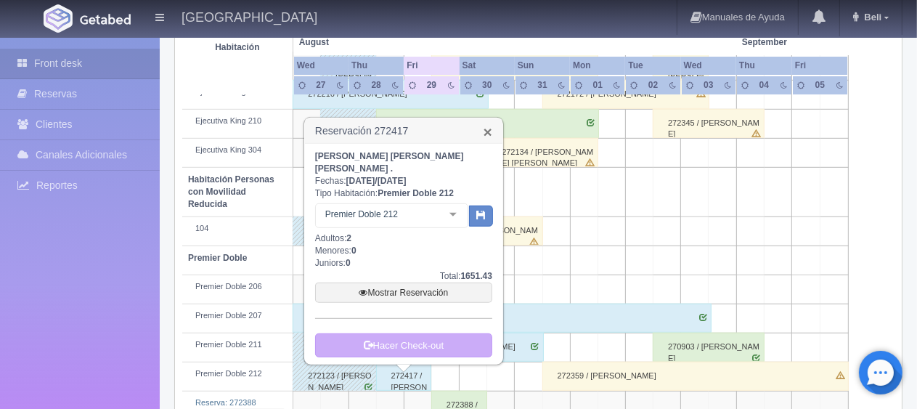
click at [487, 136] on link "×" at bounding box center [488, 131] width 9 height 15
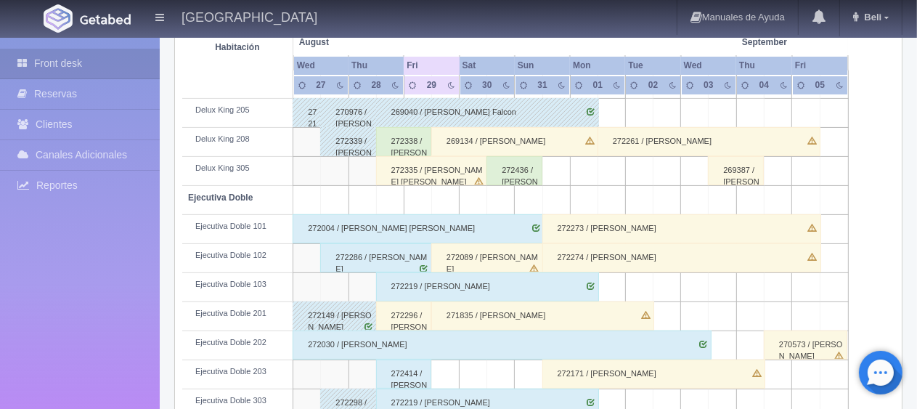
scroll to position [237, 0]
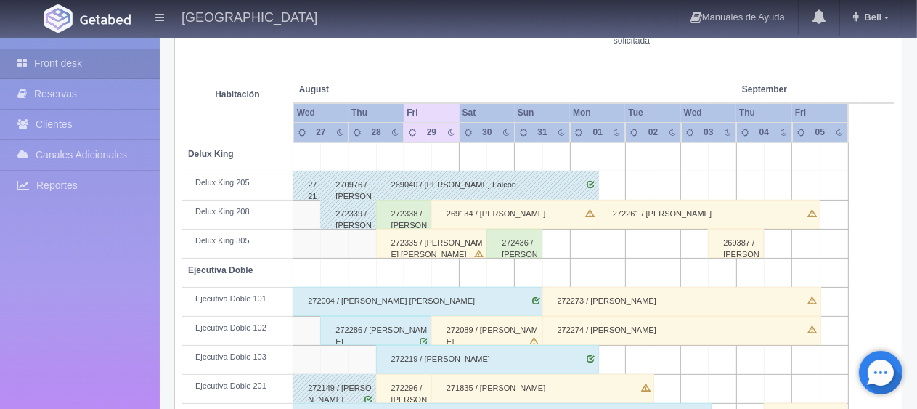
click at [455, 187] on div "269040 / [PERSON_NAME] Falcon" at bounding box center [487, 185] width 223 height 29
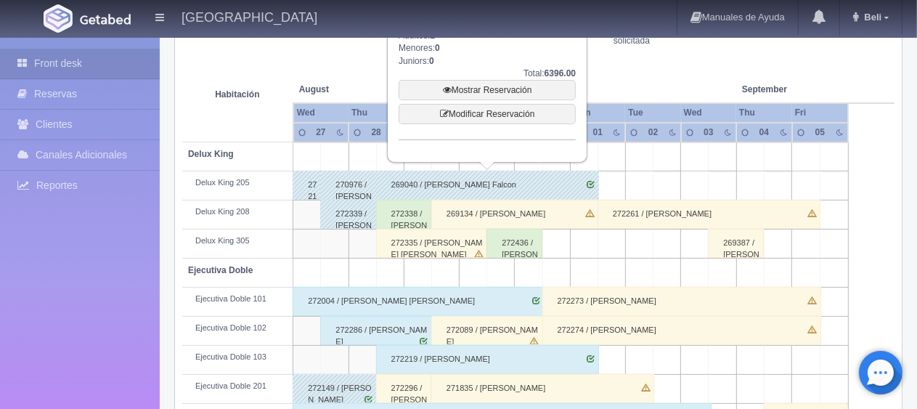
scroll to position [20, 0]
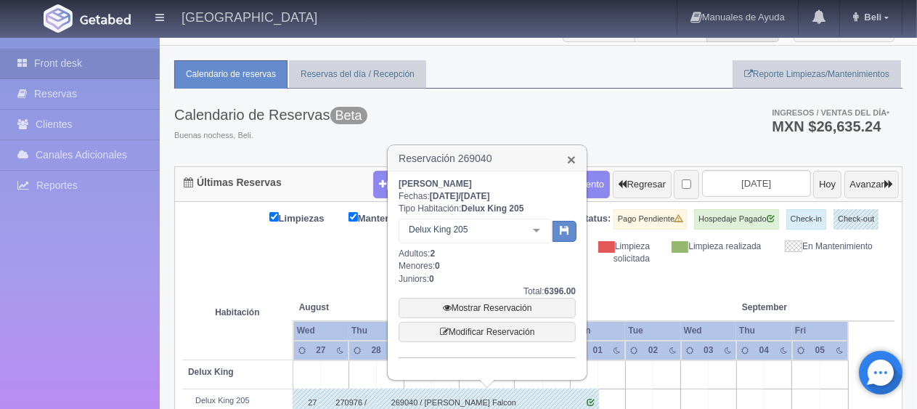
click at [570, 160] on link "×" at bounding box center [571, 159] width 9 height 15
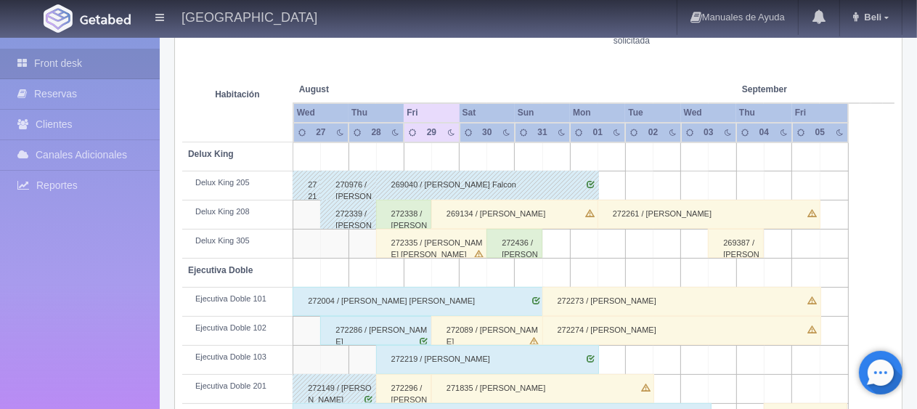
scroll to position [310, 0]
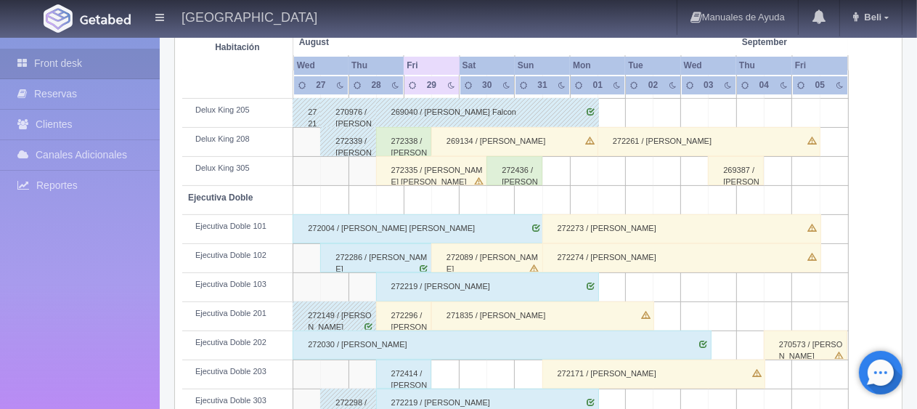
click at [391, 141] on div "272338 / [PERSON_NAME]" at bounding box center [404, 141] width 56 height 29
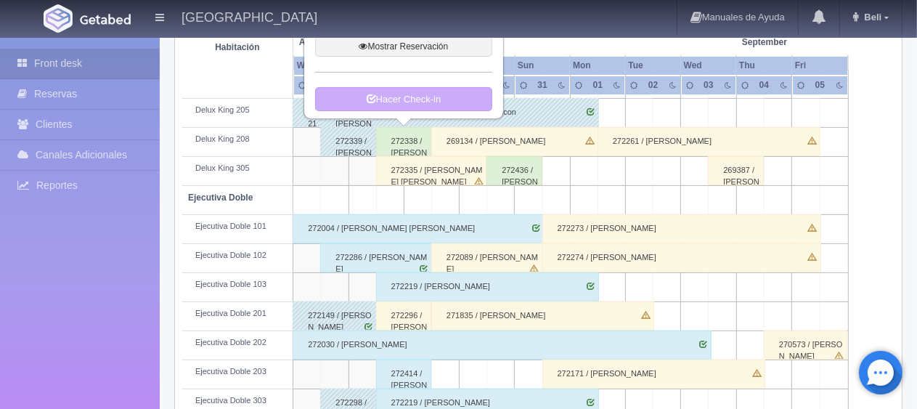
scroll to position [92, 0]
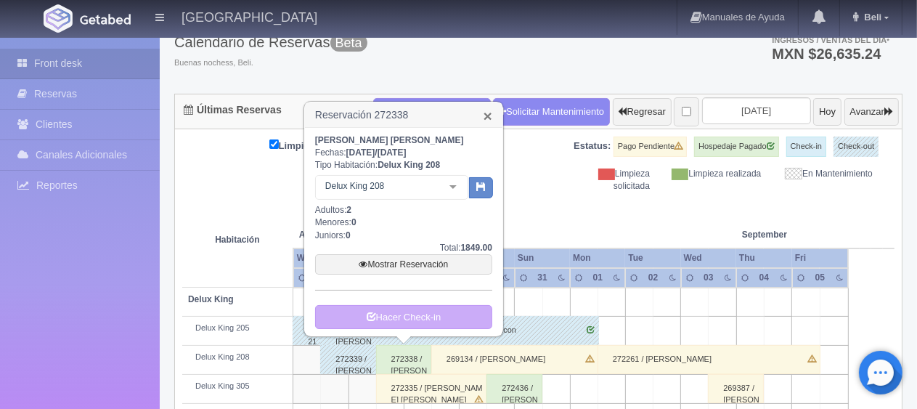
click at [489, 118] on link "×" at bounding box center [488, 115] width 9 height 15
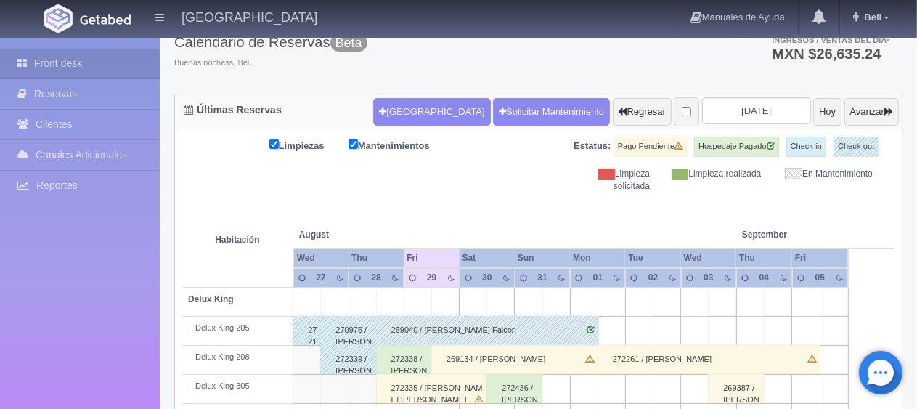
scroll to position [165, 0]
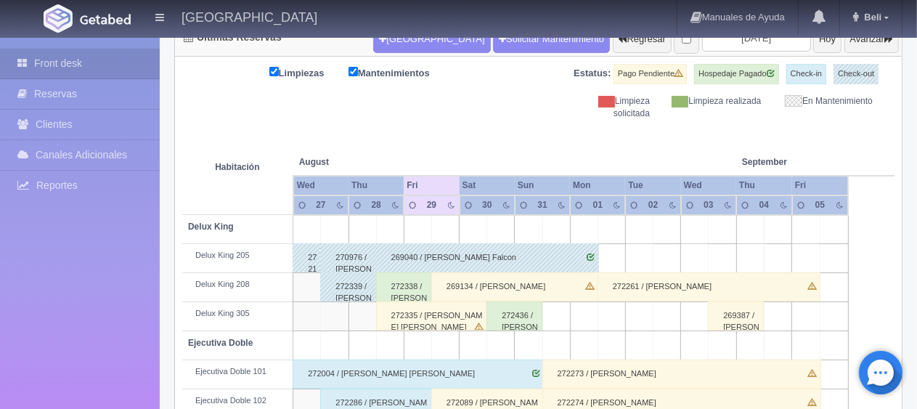
click at [415, 288] on div "272338 / [PERSON_NAME] [PERSON_NAME]" at bounding box center [404, 286] width 56 height 29
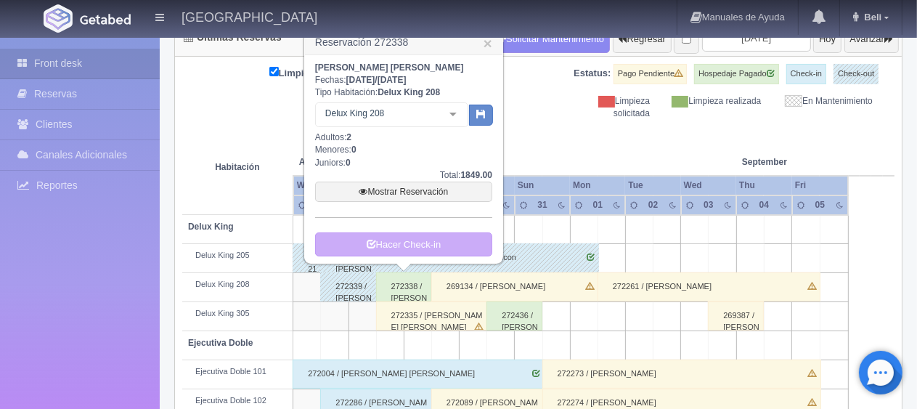
scroll to position [92, 0]
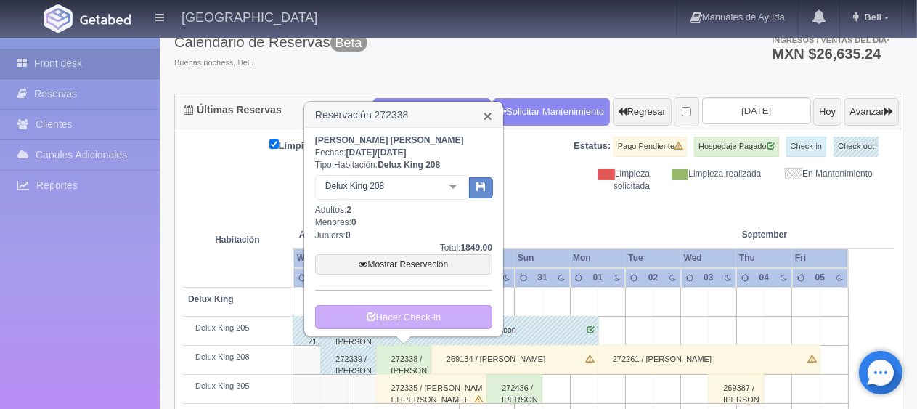
click at [488, 114] on link "×" at bounding box center [488, 115] width 9 height 15
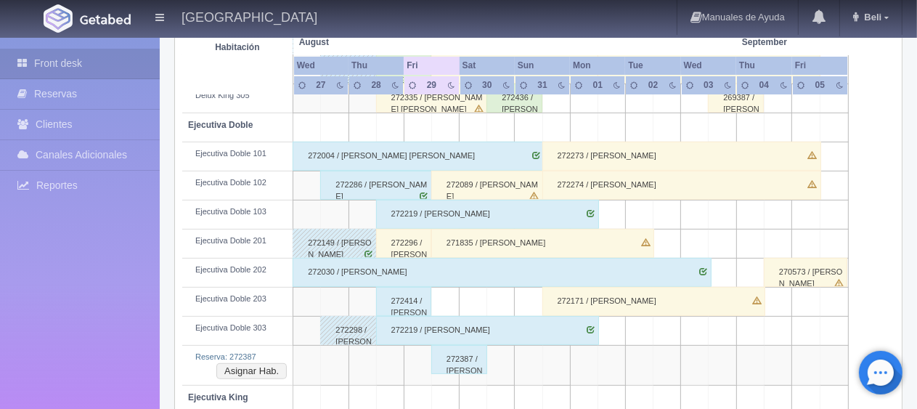
scroll to position [455, 0]
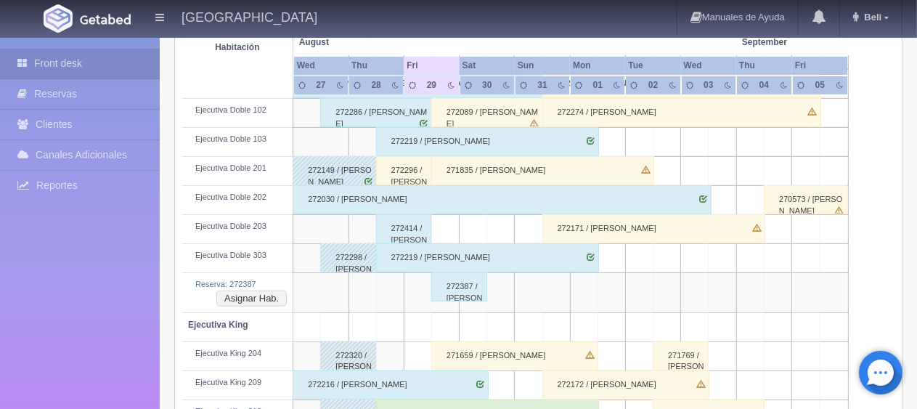
click at [458, 291] on div "272387 / [PERSON_NAME]" at bounding box center [459, 286] width 56 height 29
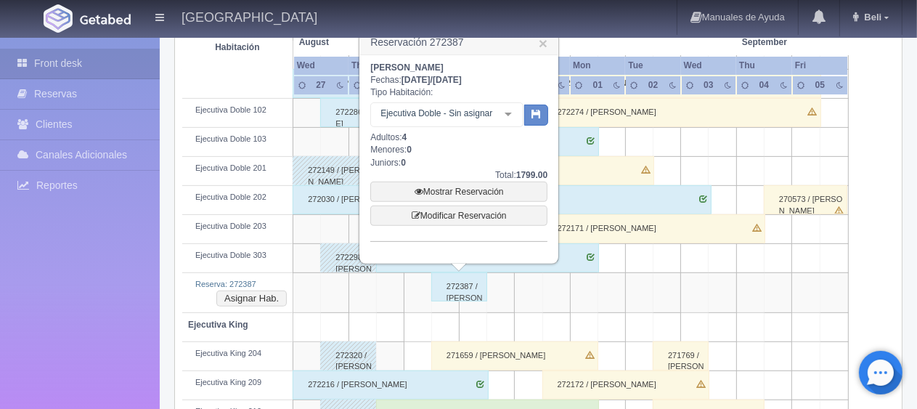
scroll to position [383, 0]
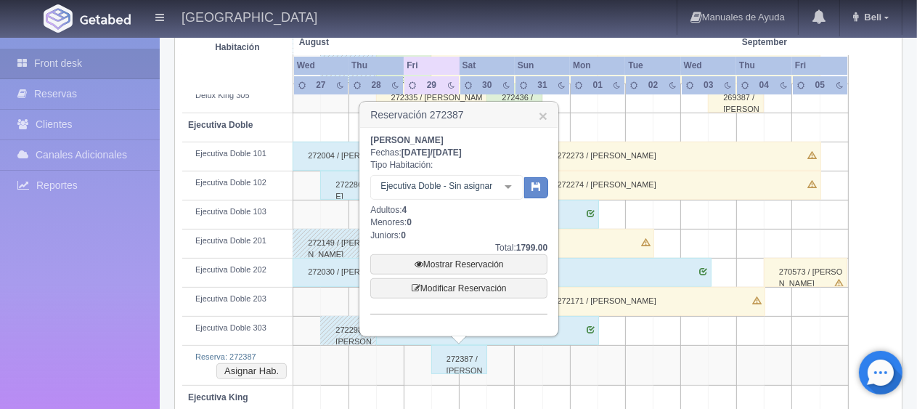
click at [482, 176] on div "Ejecutiva Doble - Sin asignar" at bounding box center [446, 187] width 153 height 25
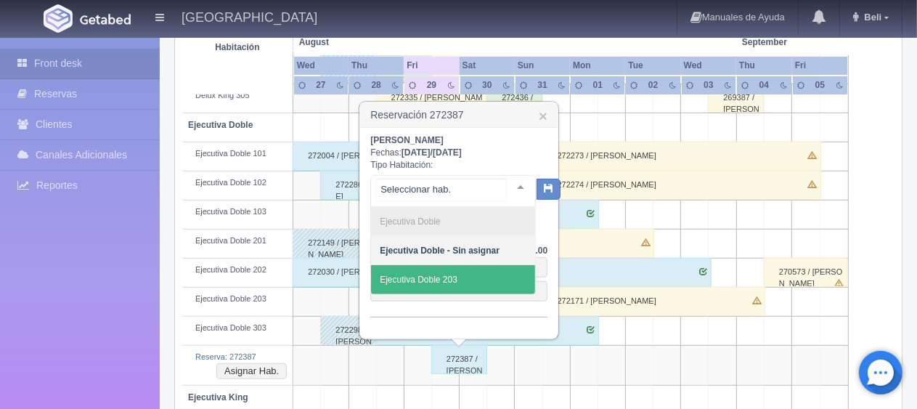
click at [455, 275] on span "Ejecutiva Doble 203" at bounding box center [419, 280] width 78 height 10
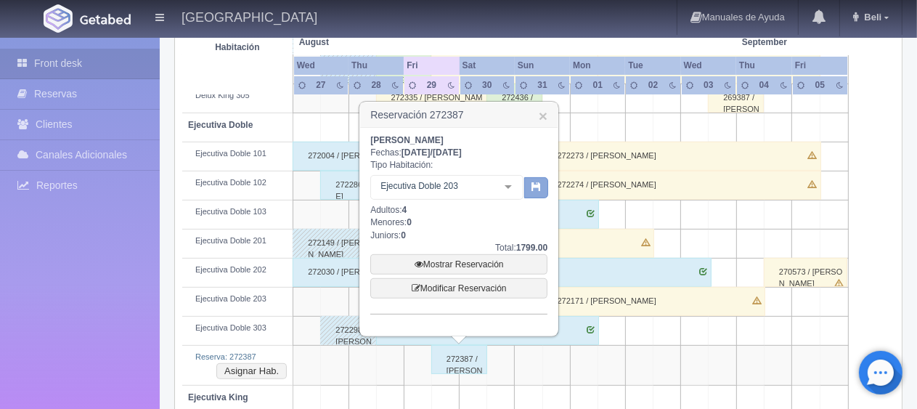
click at [537, 187] on icon "button" at bounding box center [536, 186] width 9 height 9
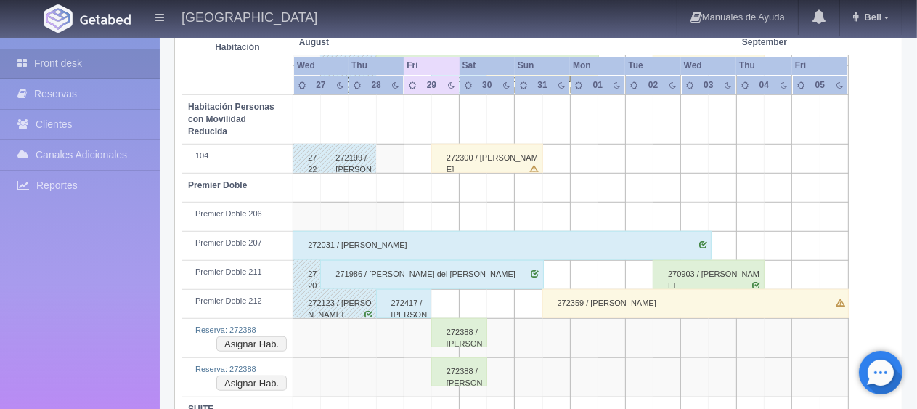
scroll to position [891, 0]
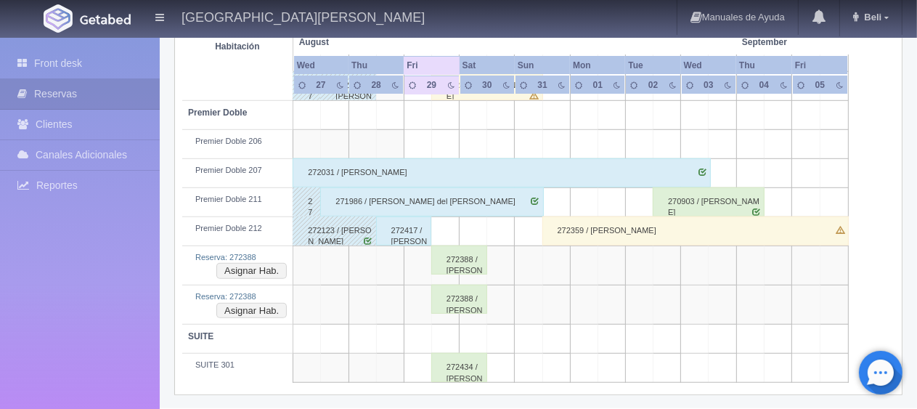
click at [462, 261] on div "272388 / [PERSON_NAME]" at bounding box center [459, 259] width 56 height 29
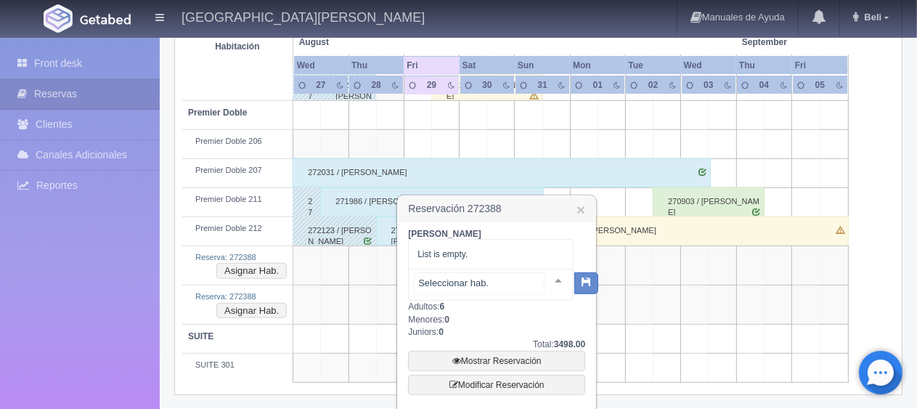
click at [498, 286] on div at bounding box center [491, 285] width 166 height 32
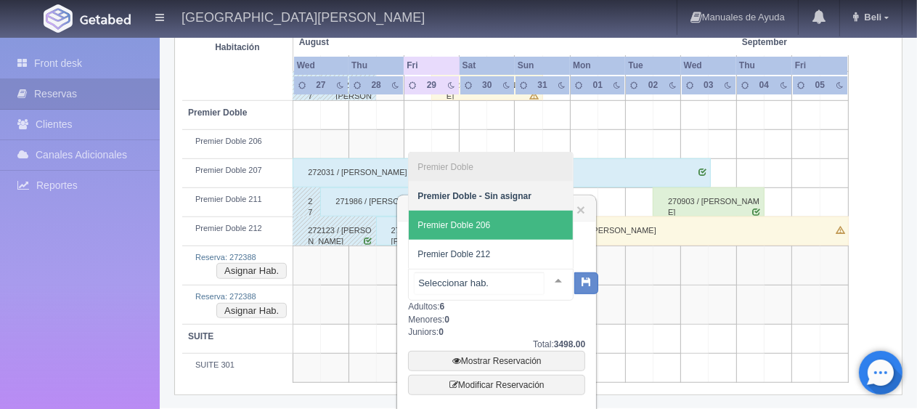
click at [517, 234] on span "Premier Doble 206" at bounding box center [491, 225] width 164 height 29
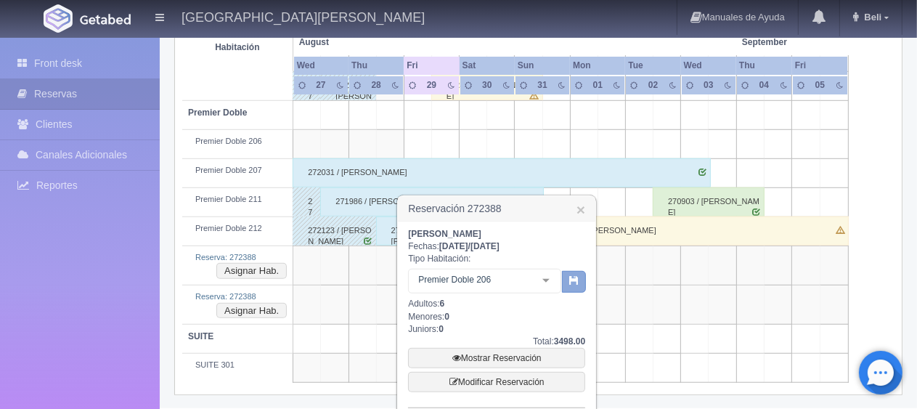
click at [566, 281] on button "button" at bounding box center [574, 282] width 24 height 22
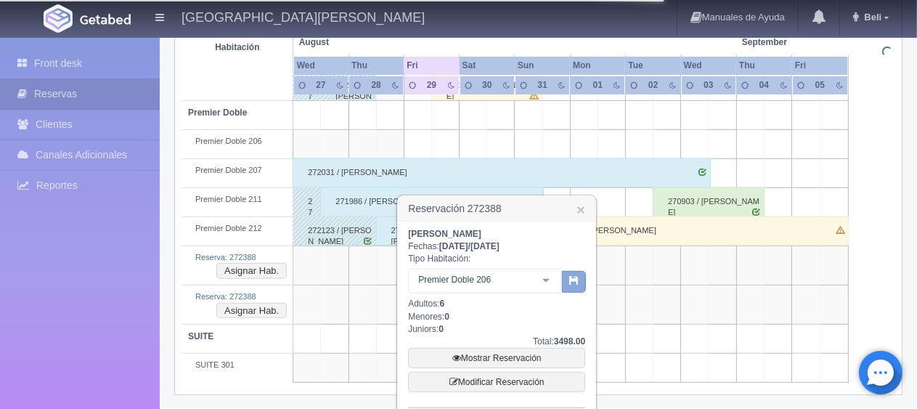
scroll to position [880, 0]
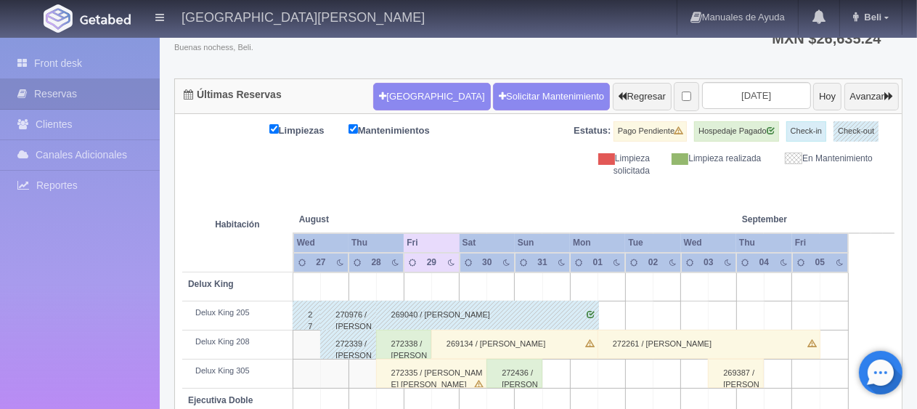
scroll to position [813, 0]
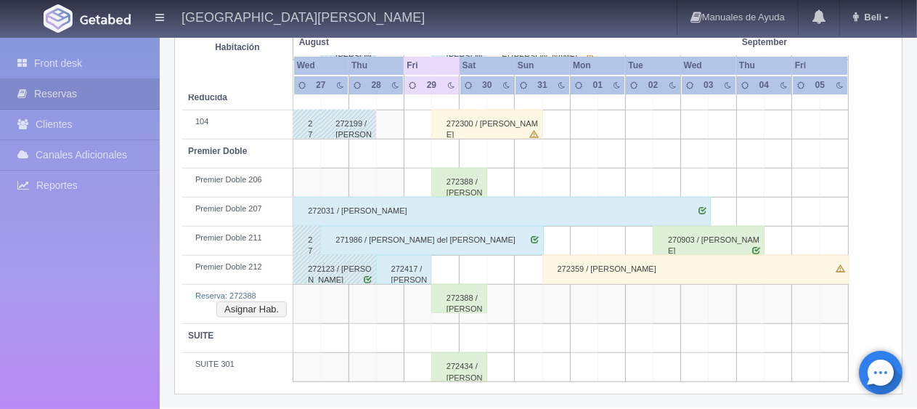
click at [468, 299] on div "272388 / [PERSON_NAME]" at bounding box center [459, 298] width 56 height 29
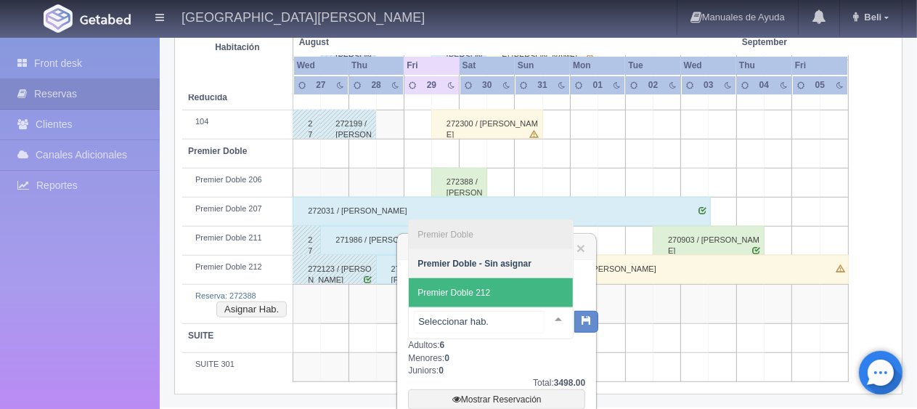
click at [502, 298] on span "Premier Doble 212" at bounding box center [491, 292] width 164 height 29
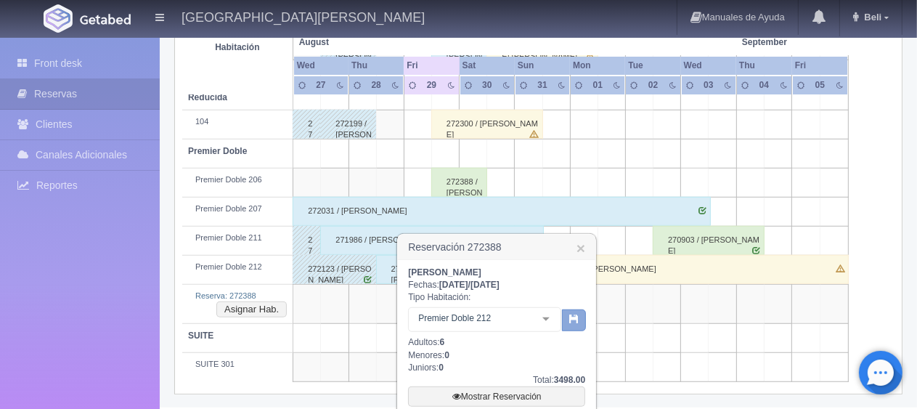
click at [577, 315] on icon "button" at bounding box center [573, 318] width 9 height 9
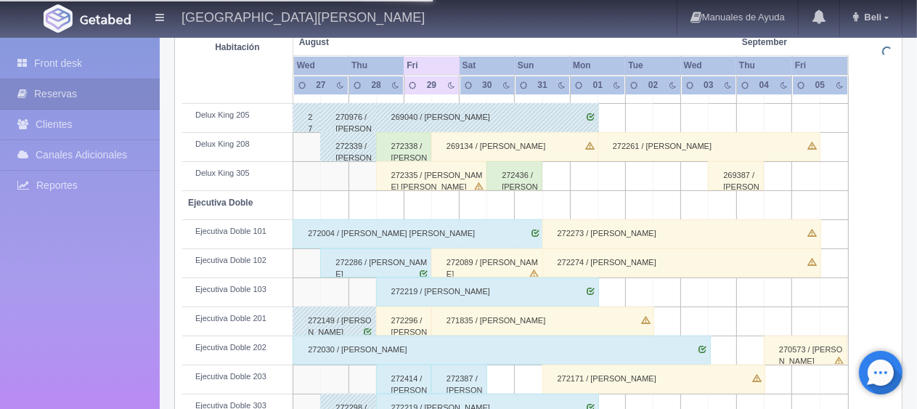
scroll to position [0, 0]
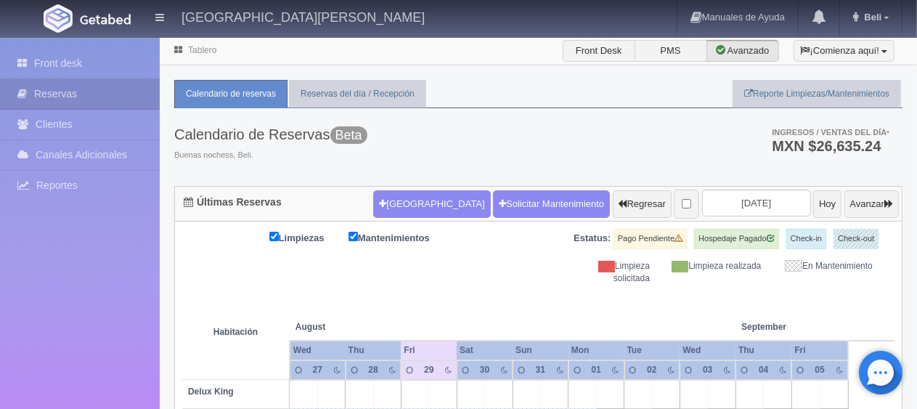
click at [442, 261] on div "Limpiezas Mantenimientos Estatus: Pago Pendiente Hospedaje Pagado Check-in Chec…" at bounding box center [538, 257] width 712 height 56
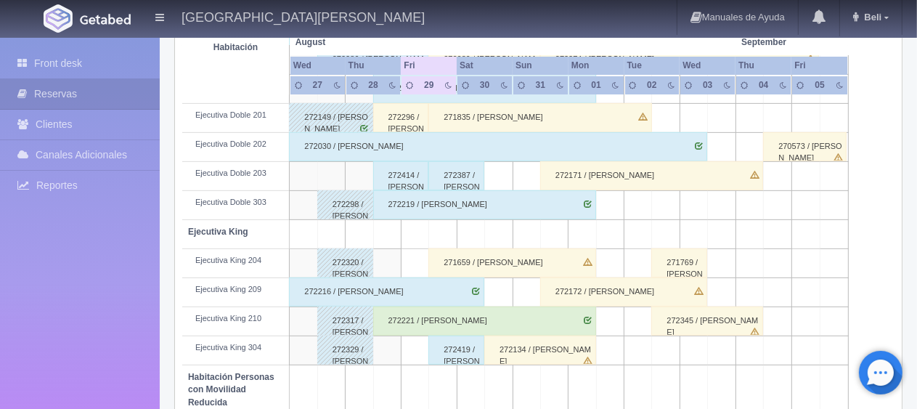
scroll to position [774, 0]
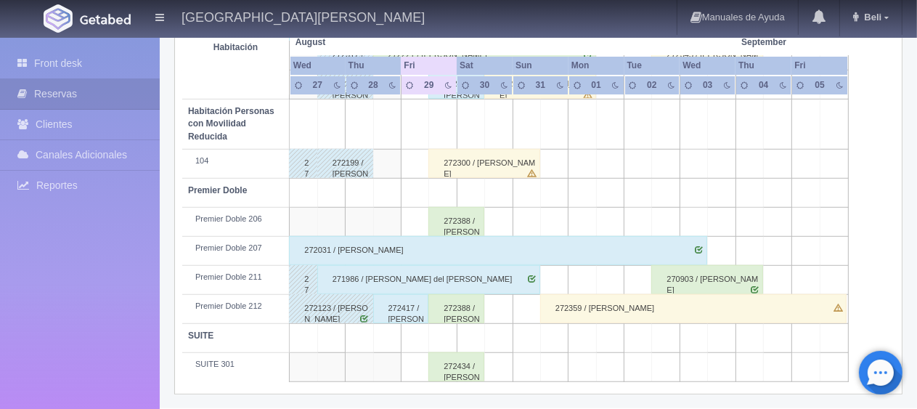
click at [456, 299] on div "272388 / [PERSON_NAME]" at bounding box center [457, 308] width 56 height 29
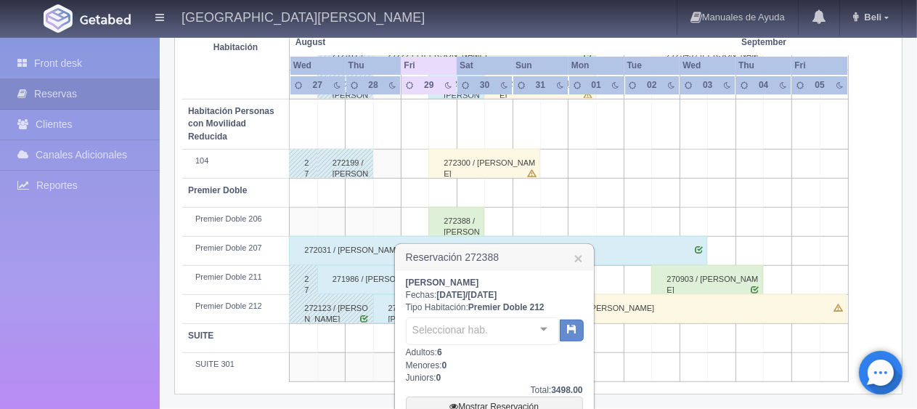
scroll to position [927, 0]
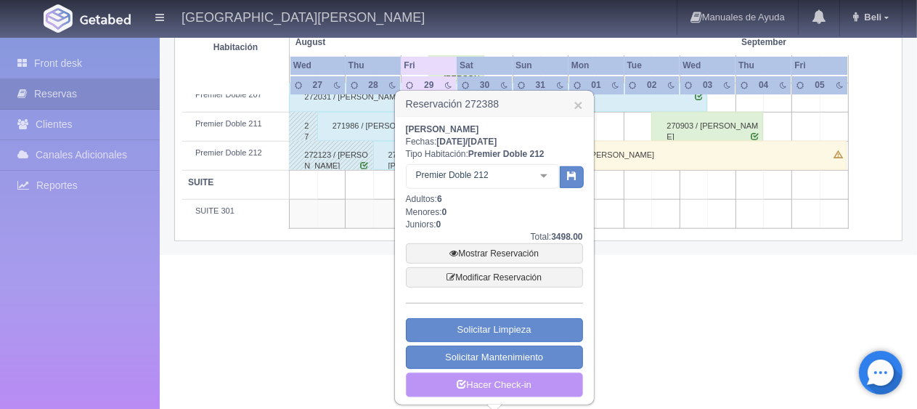
click at [523, 388] on link "Hacer Check-in" at bounding box center [494, 385] width 177 height 25
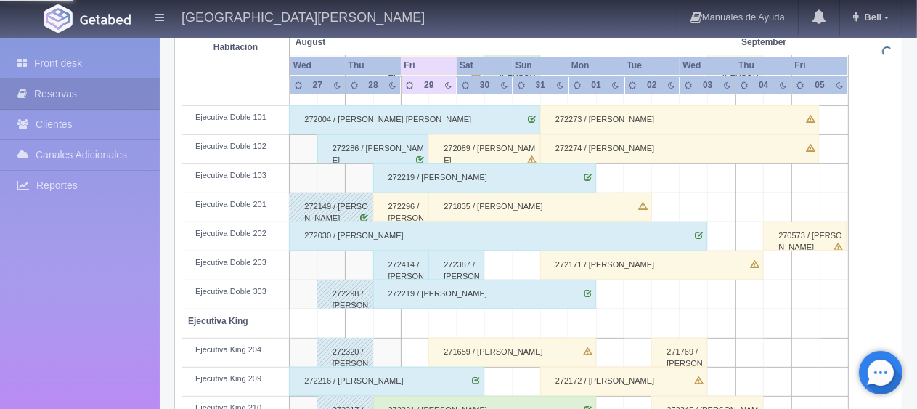
scroll to position [0, 0]
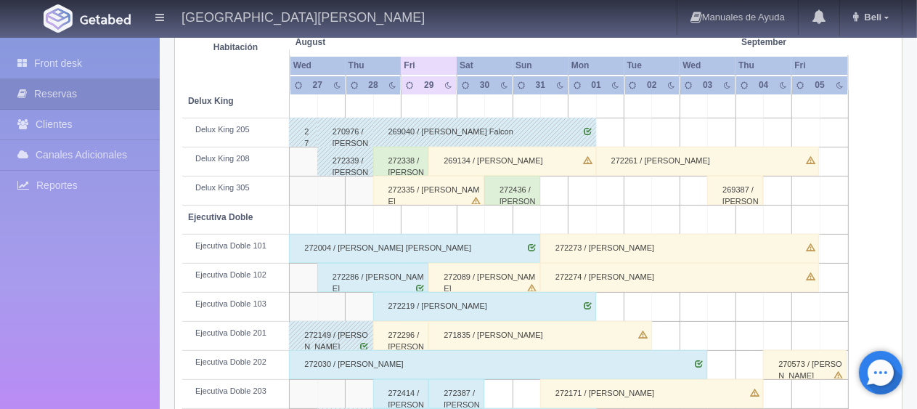
scroll to position [436, 0]
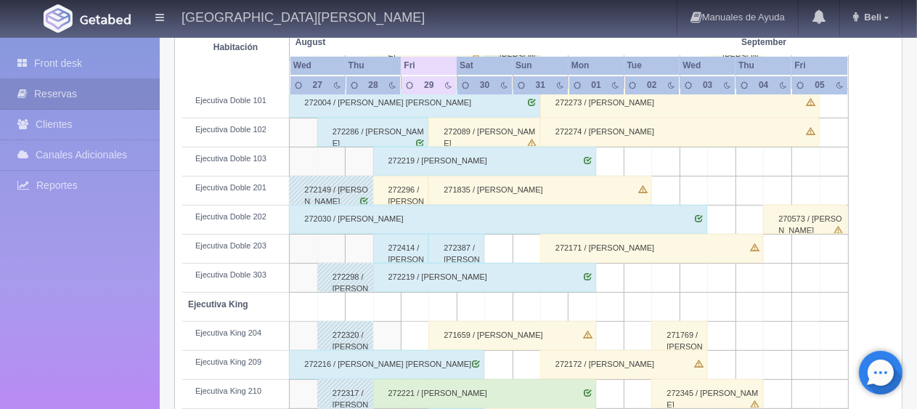
click at [414, 190] on div "272296 / [PERSON_NAME]" at bounding box center [401, 190] width 56 height 29
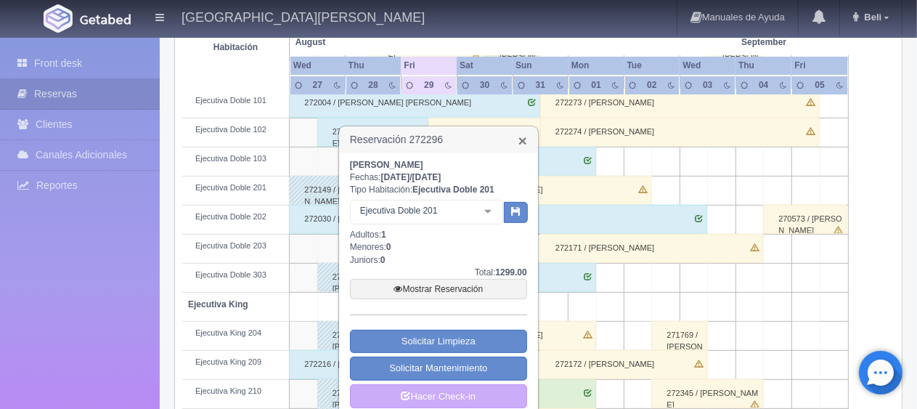
click at [525, 144] on link "×" at bounding box center [523, 140] width 9 height 15
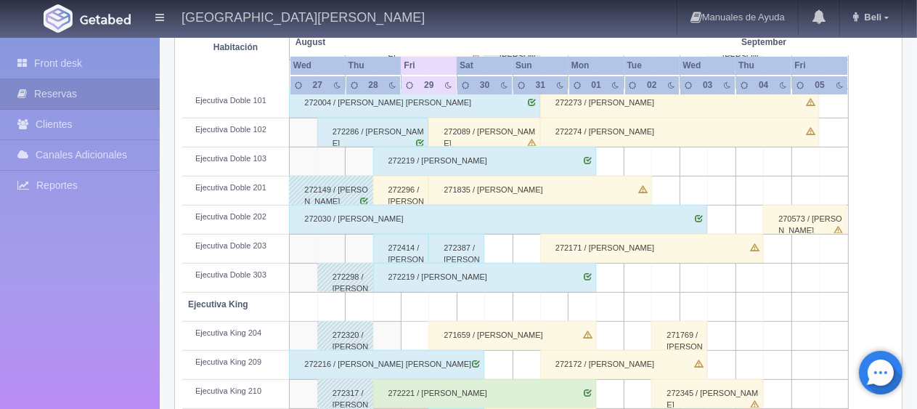
click at [545, 189] on div "271835 / [PERSON_NAME]" at bounding box center [540, 190] width 223 height 29
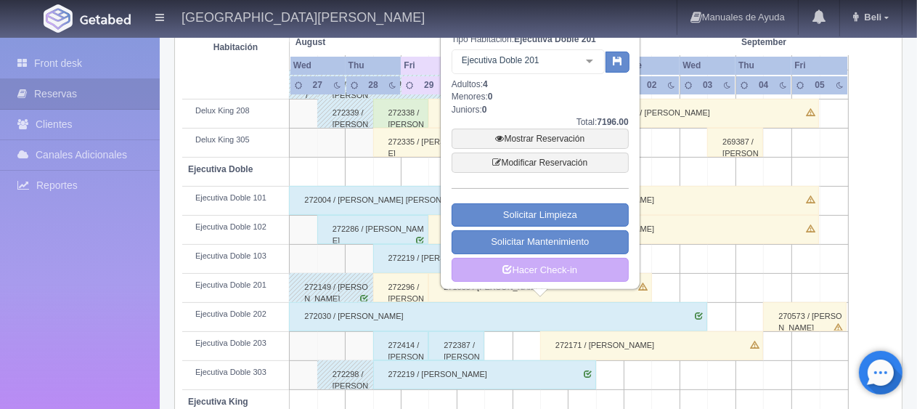
scroll to position [193, 0]
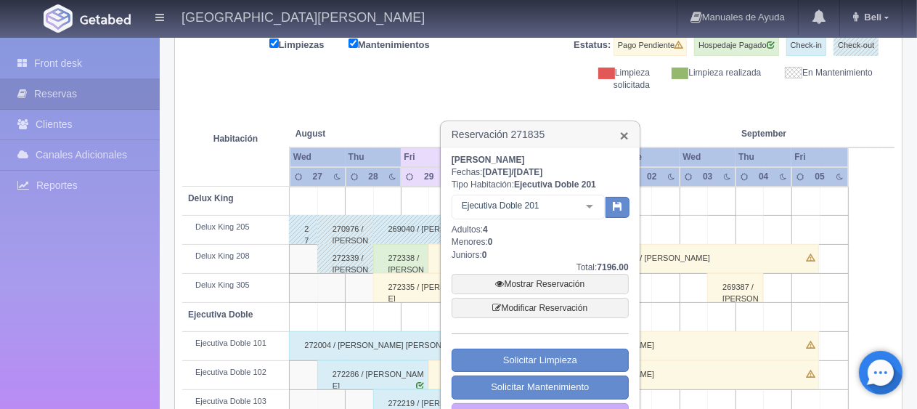
click at [624, 134] on link "×" at bounding box center [624, 135] width 9 height 15
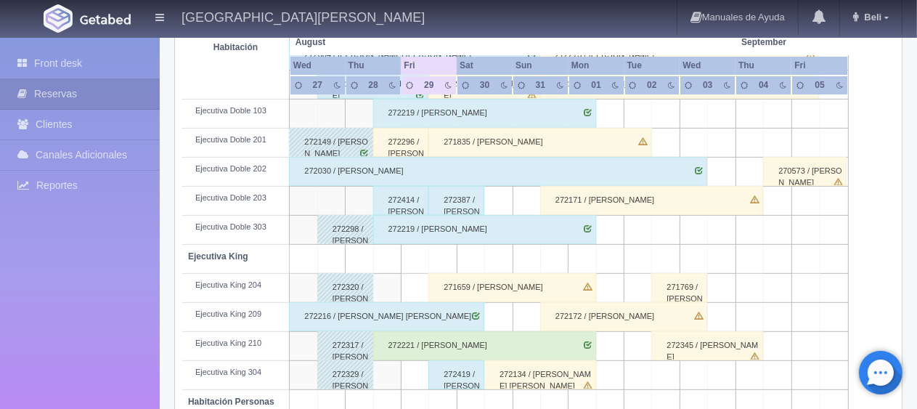
scroll to position [338, 0]
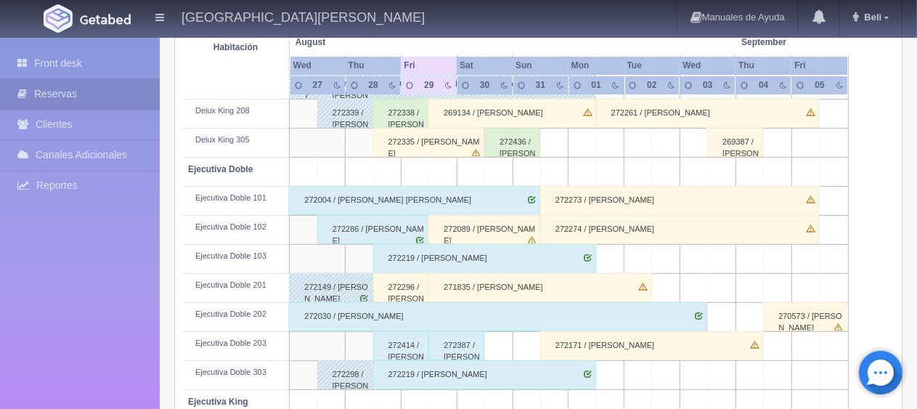
click at [503, 279] on div "271835 / [PERSON_NAME]" at bounding box center [540, 287] width 223 height 29
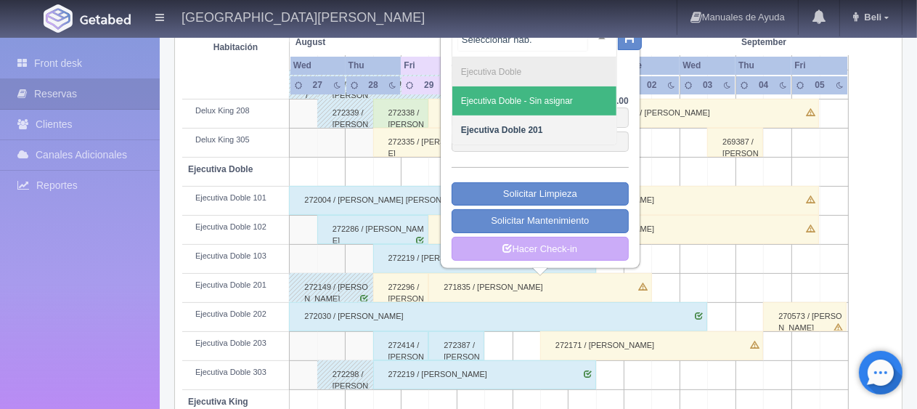
click at [572, 44] on div at bounding box center [535, 41] width 166 height 32
click at [561, 104] on span "Ejecutiva Doble - Sin asignar" at bounding box center [517, 101] width 112 height 10
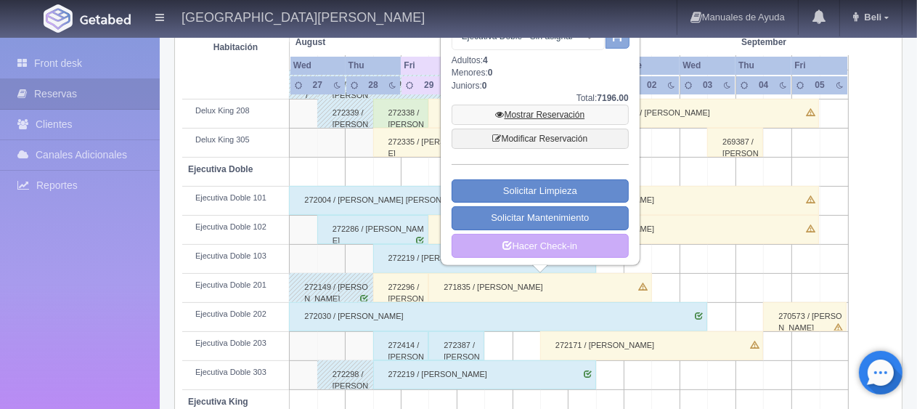
drag, startPoint x: 617, startPoint y: 44, endPoint x: 604, endPoint y: 107, distance: 65.2
click at [616, 44] on button "button" at bounding box center [618, 39] width 24 height 22
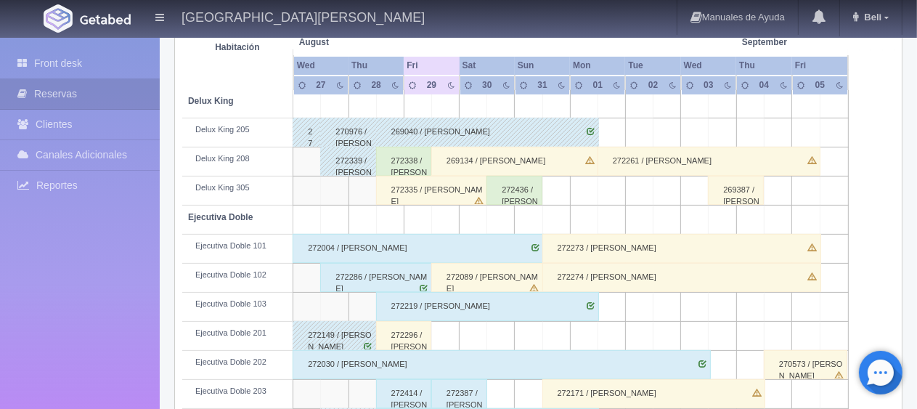
scroll to position [436, 0]
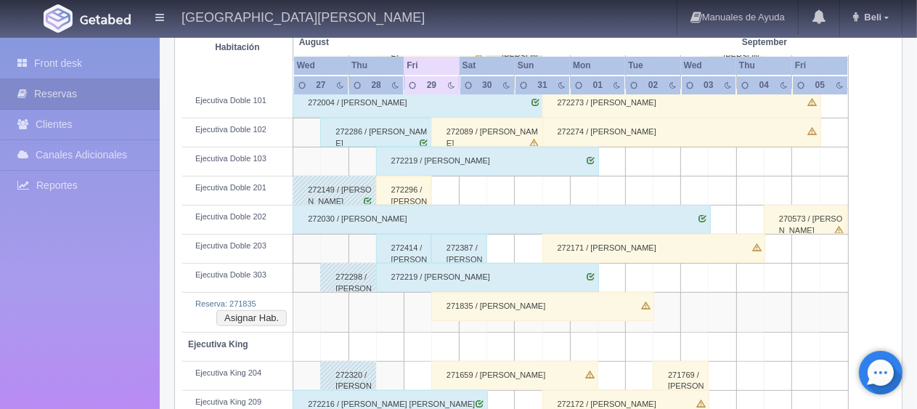
click at [471, 250] on div "272387 / [PERSON_NAME]" at bounding box center [459, 248] width 56 height 29
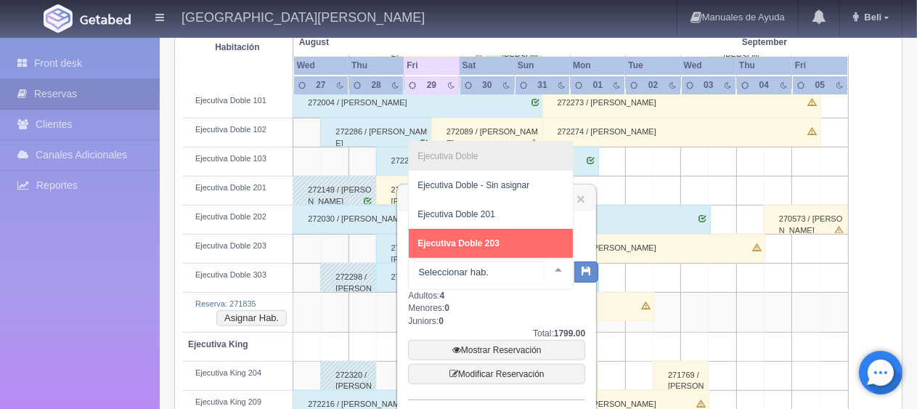
click at [514, 245] on span "Ejecutiva Doble 203" at bounding box center [491, 243] width 164 height 29
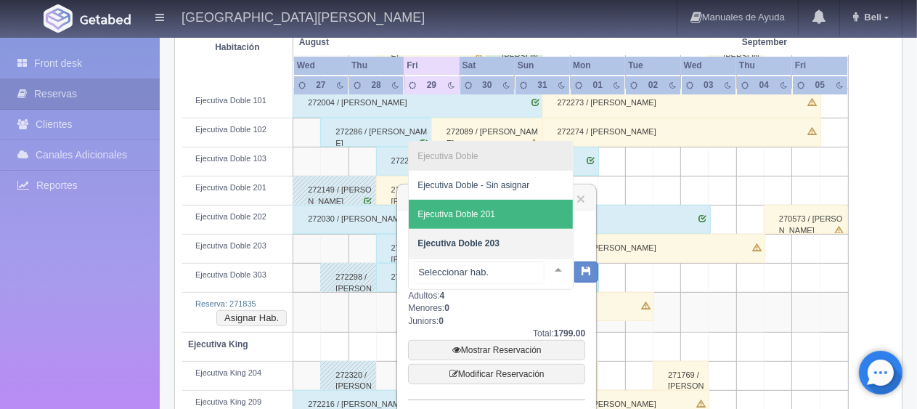
click at [507, 211] on span "Ejecutiva Doble 201" at bounding box center [491, 214] width 164 height 29
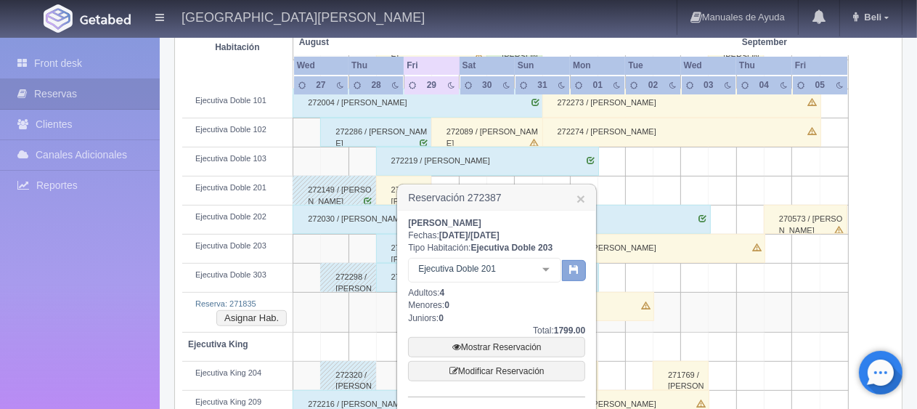
click at [569, 269] on icon "button" at bounding box center [573, 268] width 9 height 9
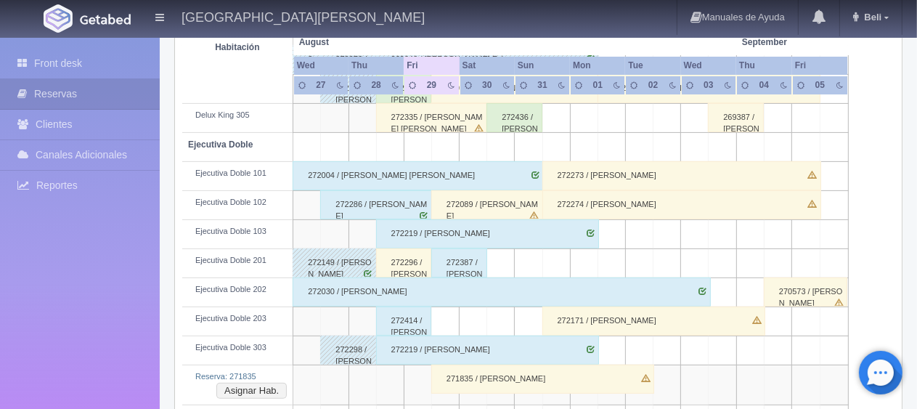
scroll to position [436, 0]
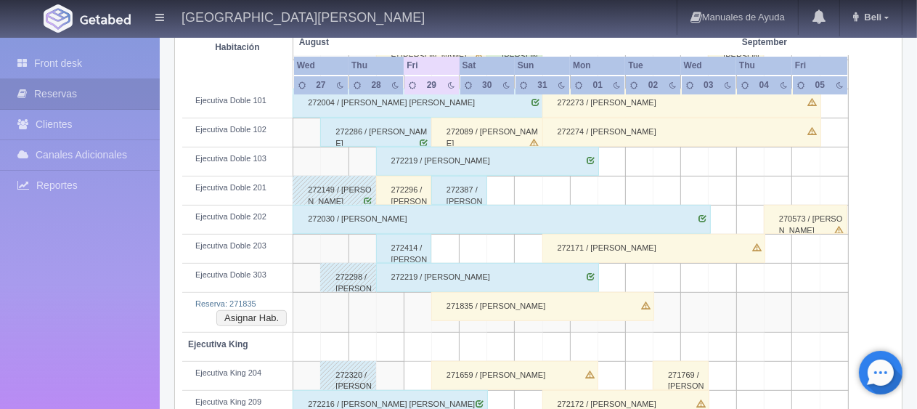
click at [596, 238] on div "272171 / [PERSON_NAME]" at bounding box center [654, 248] width 223 height 29
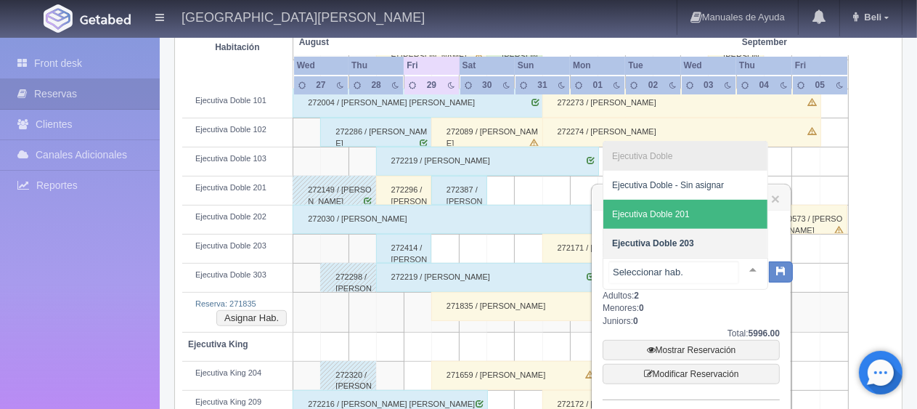
click at [700, 219] on span "Ejecutiva Doble 201" at bounding box center [686, 214] width 164 height 29
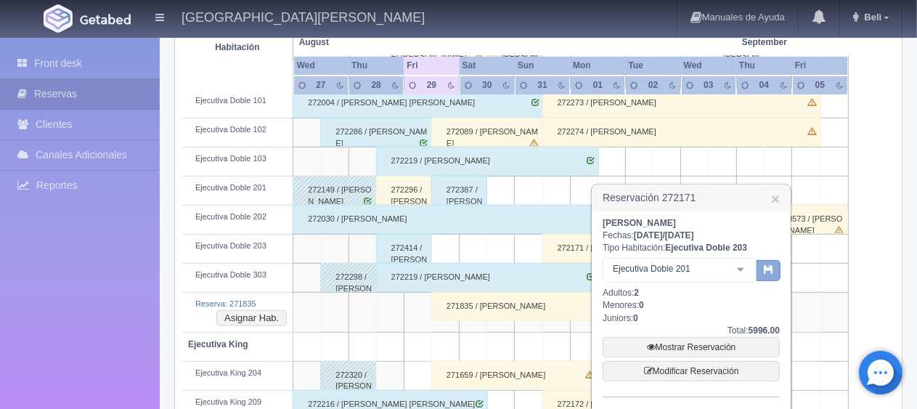
click at [767, 271] on icon "button" at bounding box center [768, 268] width 9 height 9
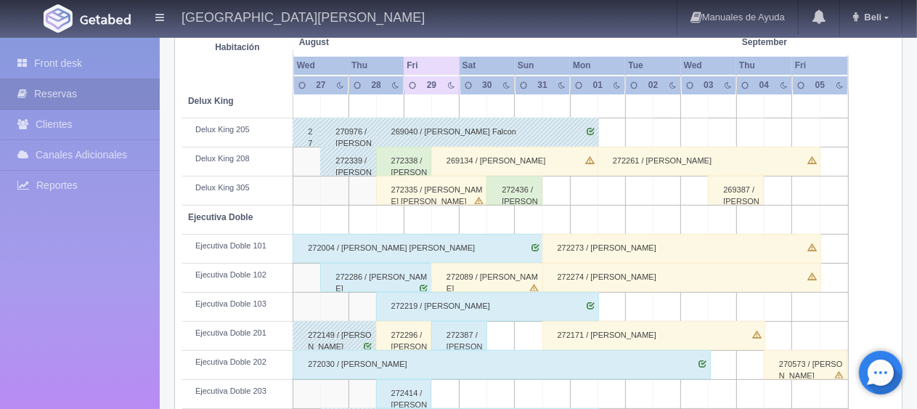
scroll to position [436, 0]
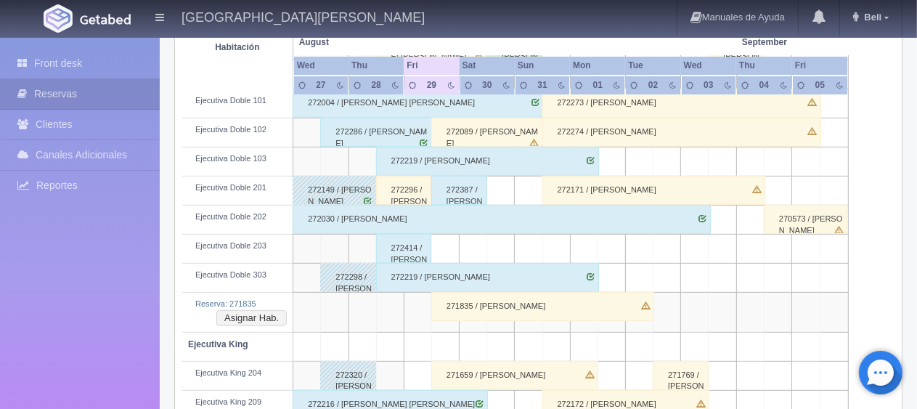
click at [543, 311] on div "271835 / [PERSON_NAME]" at bounding box center [542, 306] width 223 height 29
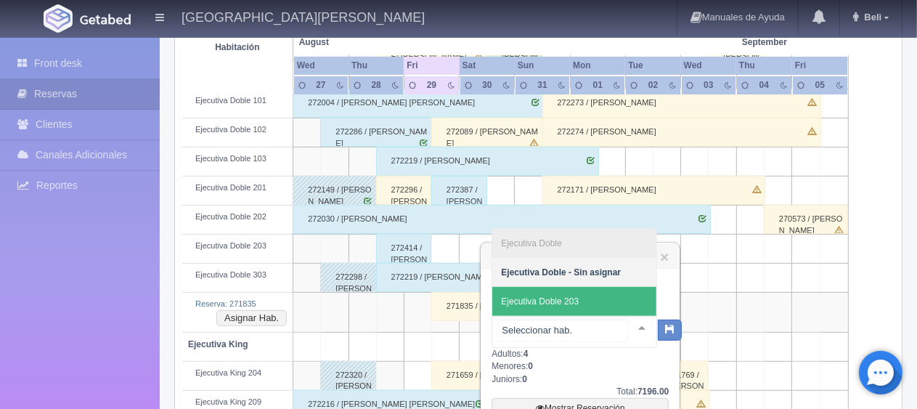
click at [605, 309] on span "Ejecutiva Doble 203" at bounding box center [574, 301] width 164 height 29
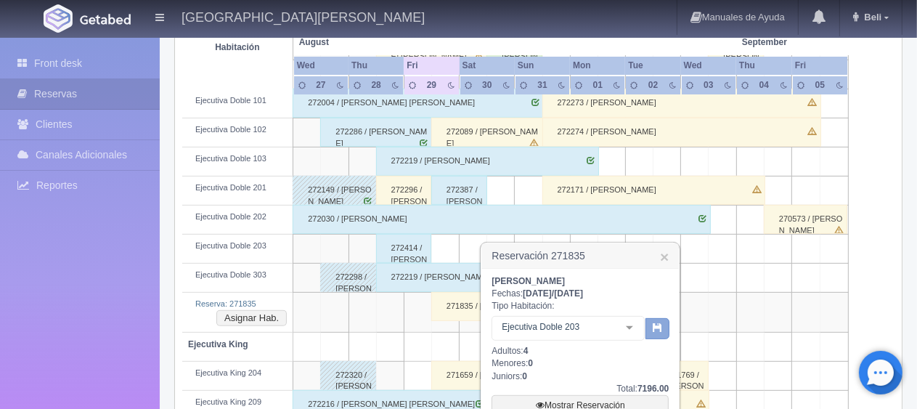
click at [647, 330] on button "button" at bounding box center [658, 329] width 24 height 22
